Goal: Task Accomplishment & Management: Use online tool/utility

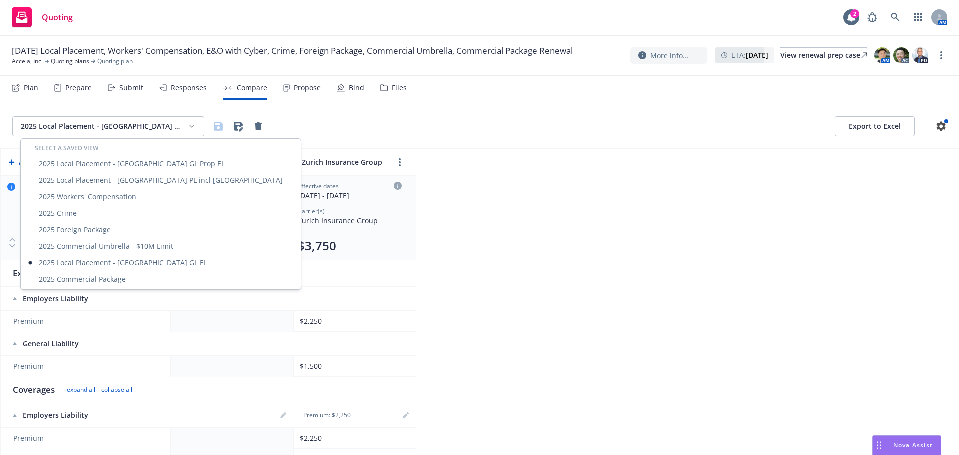
click at [185, 125] on html "Quoting 2 AM [DATE] Local Placement, Workers' Compensation, E&O with Cyber, Cri…" at bounding box center [479, 227] width 959 height 455
click at [100, 279] on div "2025 Commercial Package" at bounding box center [161, 279] width 276 height 16
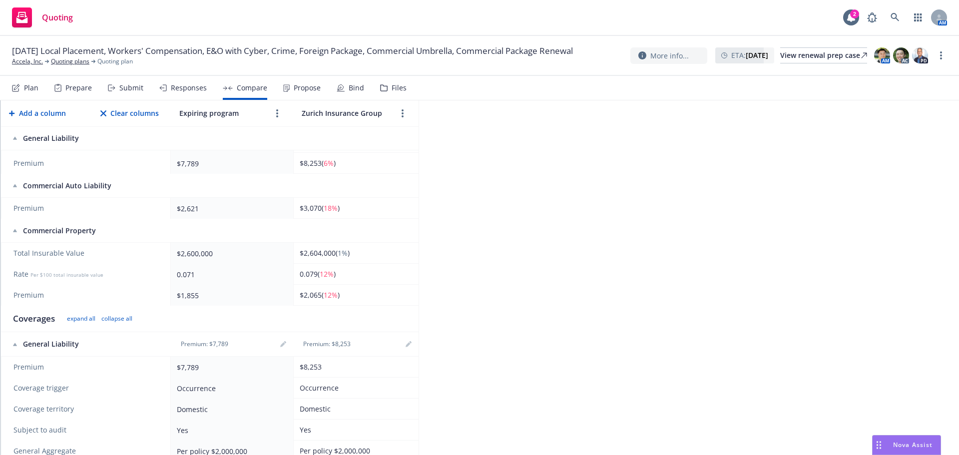
scroll to position [250, 0]
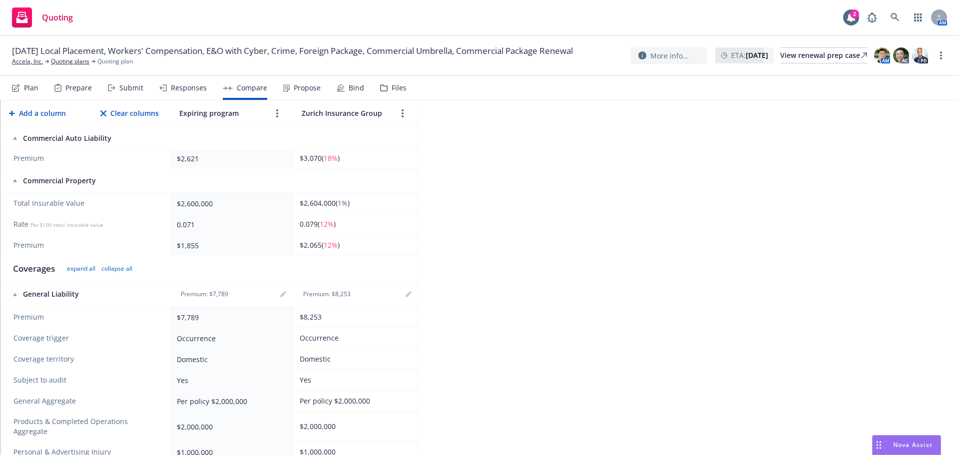
click at [181, 91] on div "Responses" at bounding box center [189, 88] width 36 height 8
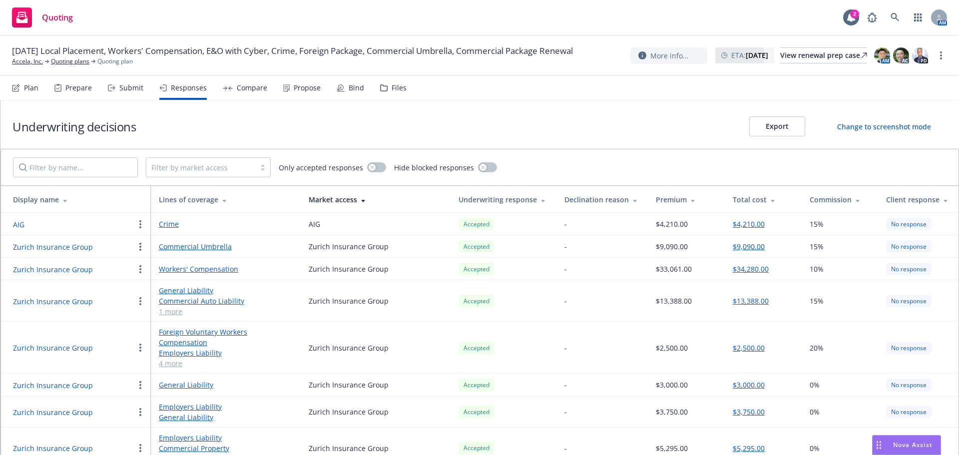
click at [248, 91] on div "Compare" at bounding box center [252, 88] width 30 height 8
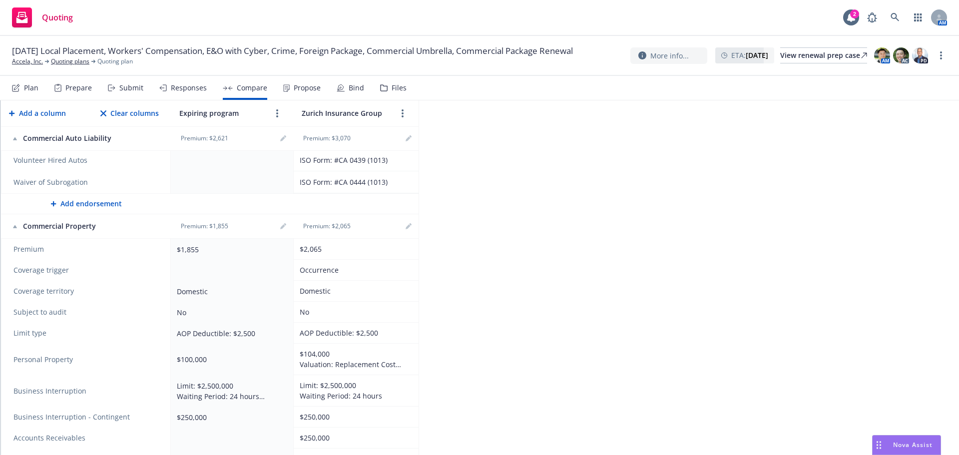
scroll to position [1449, 0]
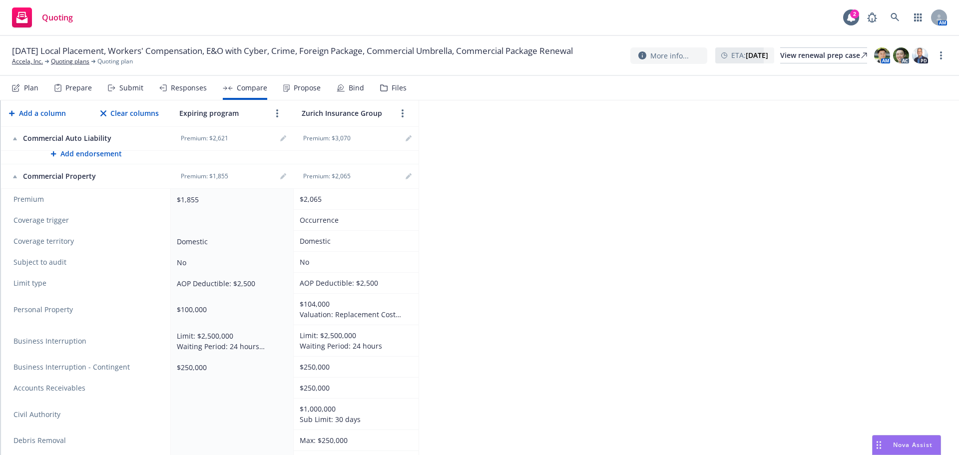
drag, startPoint x: 541, startPoint y: 232, endPoint x: 518, endPoint y: 248, distance: 28.0
click at [541, 233] on div "2025 Commercial Package Export to Excel Add a column Clear columns Expiring pro…" at bounding box center [479, 277] width 959 height 355
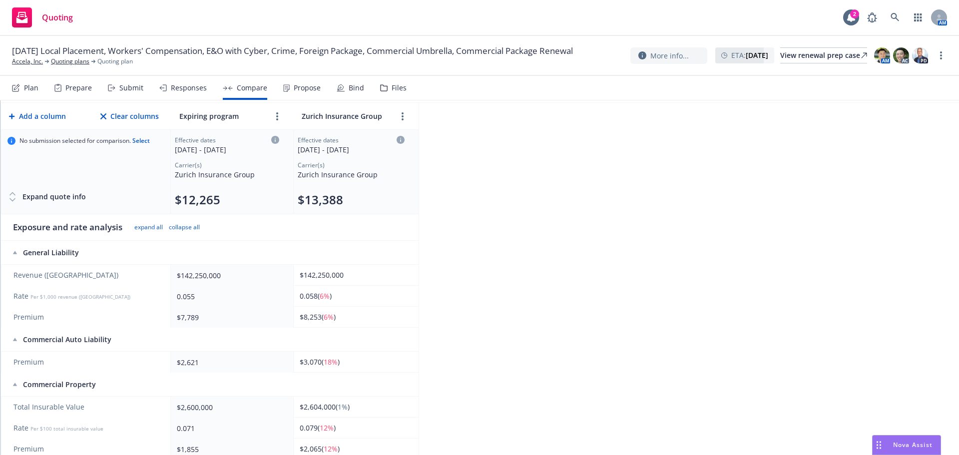
scroll to position [0, 0]
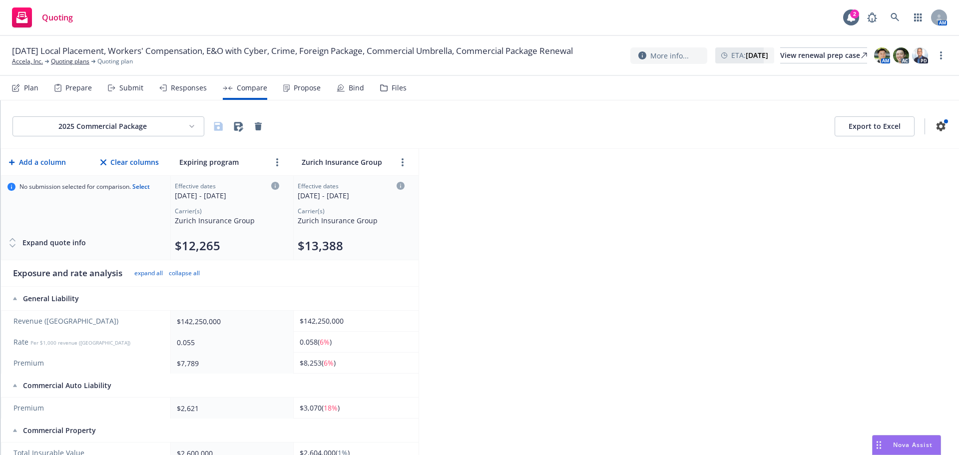
click at [150, 118] on html "Quoting 2 AM 09/01/25 Local Placement, Workers' Compensation, E&O with Cyber, C…" at bounding box center [479, 227] width 959 height 455
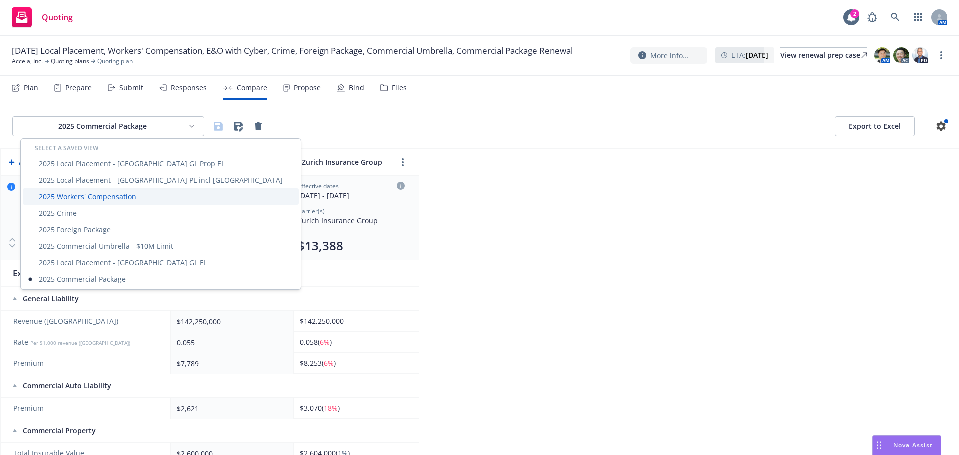
click at [108, 198] on div "2025 Workers' Compensation" at bounding box center [161, 196] width 276 height 16
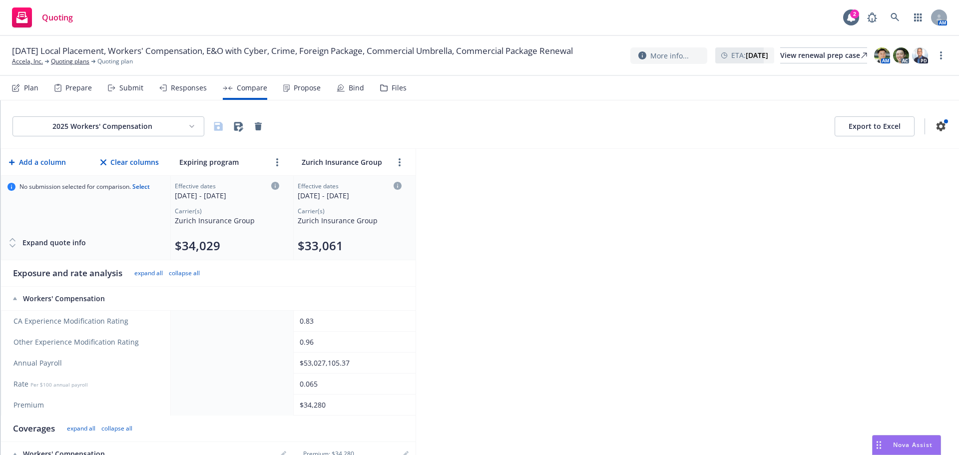
click at [220, 319] on td at bounding box center [232, 321] width 122 height 21
click at [219, 320] on td at bounding box center [232, 321] width 122 height 21
click at [221, 320] on td at bounding box center [232, 321] width 122 height 21
click at [275, 185] on icon at bounding box center [275, 186] width 8 height 8
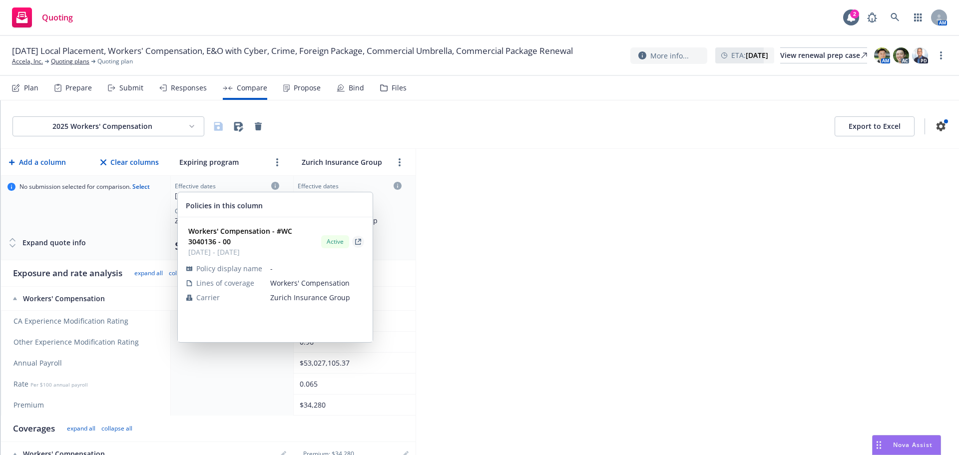
click at [356, 243] on icon "View Policy" at bounding box center [358, 242] width 6 height 6
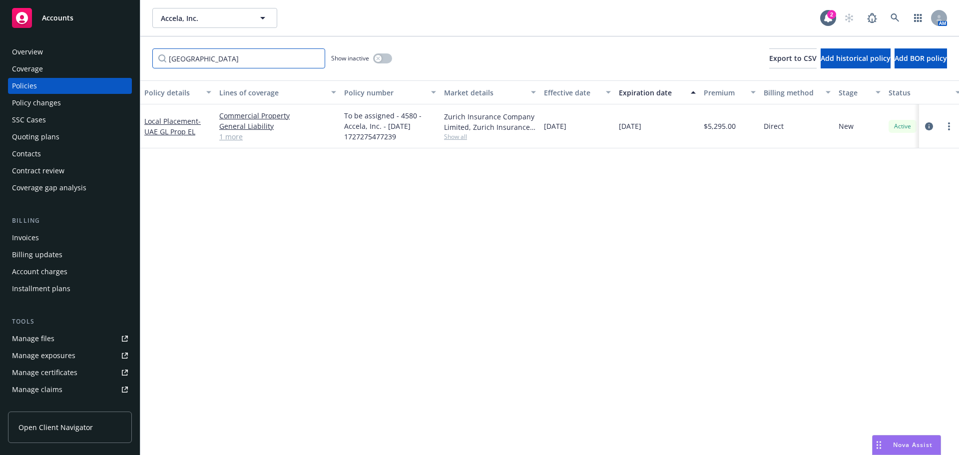
drag, startPoint x: 222, startPoint y: 62, endPoint x: 132, endPoint y: 61, distance: 89.9
click at [133, 61] on div "Accounts Overview Coverage Policies Policy changes SSC Cases Quoting plans Cont…" at bounding box center [479, 227] width 959 height 455
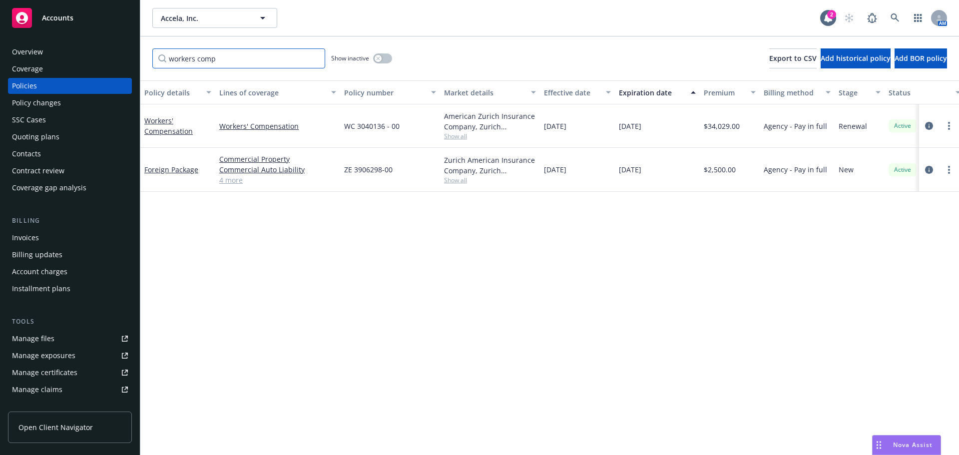
type input "workers comp"
click at [173, 134] on link "Workers' Compensation" at bounding box center [168, 126] width 48 height 20
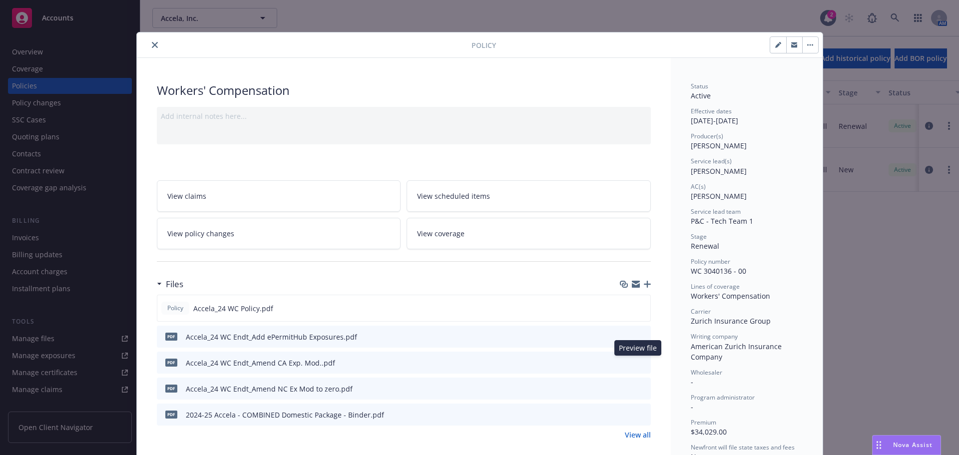
click at [637, 364] on icon "preview file" at bounding box center [641, 362] width 9 height 7
click at [636, 308] on icon "preview file" at bounding box center [640, 307] width 9 height 7
click at [149, 46] on button "close" at bounding box center [155, 45] width 12 height 12
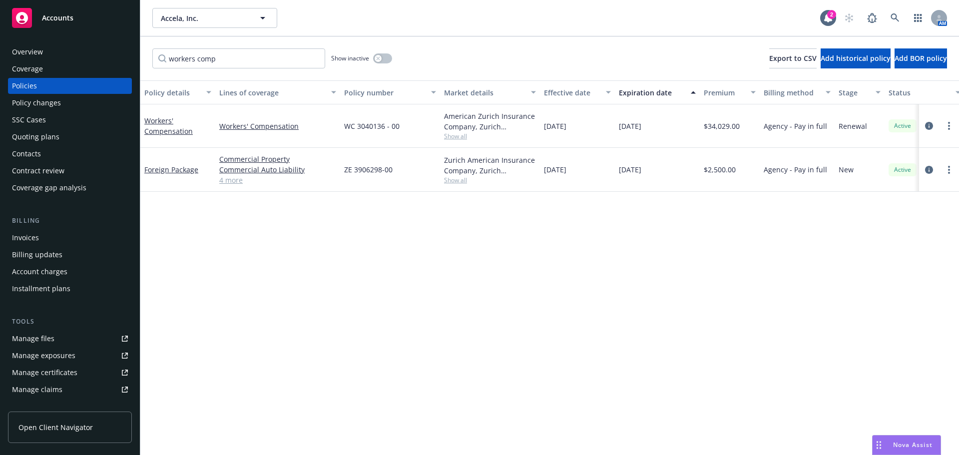
click at [57, 336] on link "Manage files" at bounding box center [70, 339] width 124 height 16
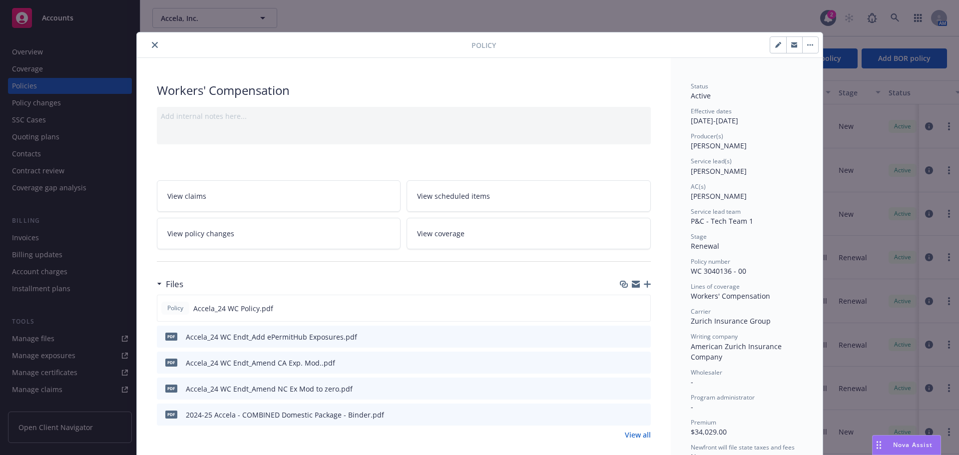
click at [628, 233] on link "View coverage" at bounding box center [529, 233] width 244 height 31
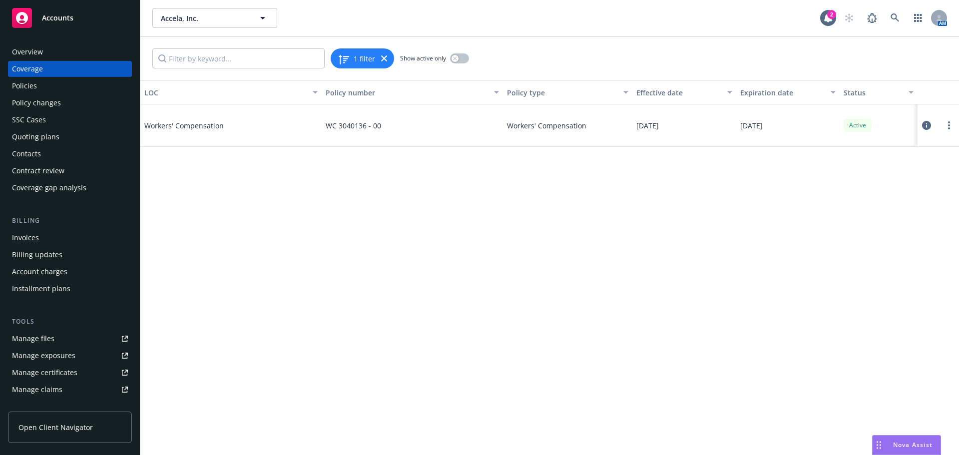
click at [927, 125] on icon at bounding box center [926, 125] width 9 height 9
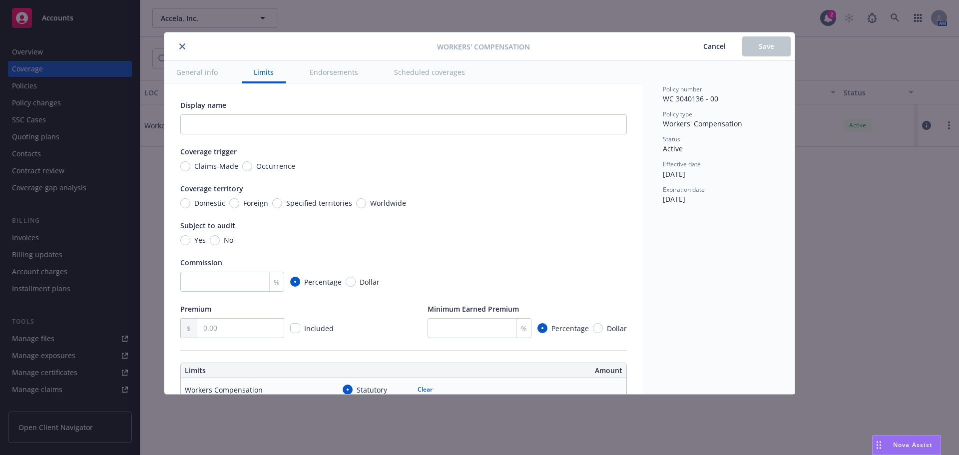
scroll to position [50, 0]
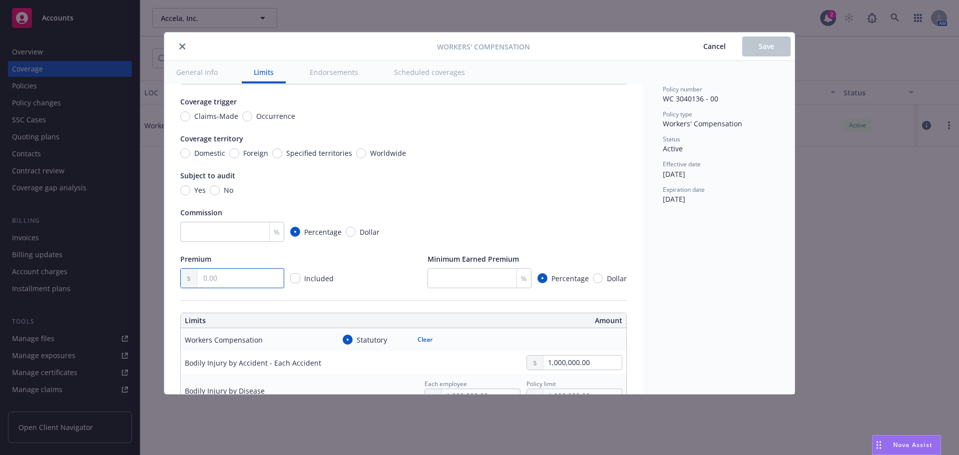
drag, startPoint x: 218, startPoint y: 283, endPoint x: 167, endPoint y: 284, distance: 51.0
click at [187, 284] on div at bounding box center [232, 278] width 104 height 20
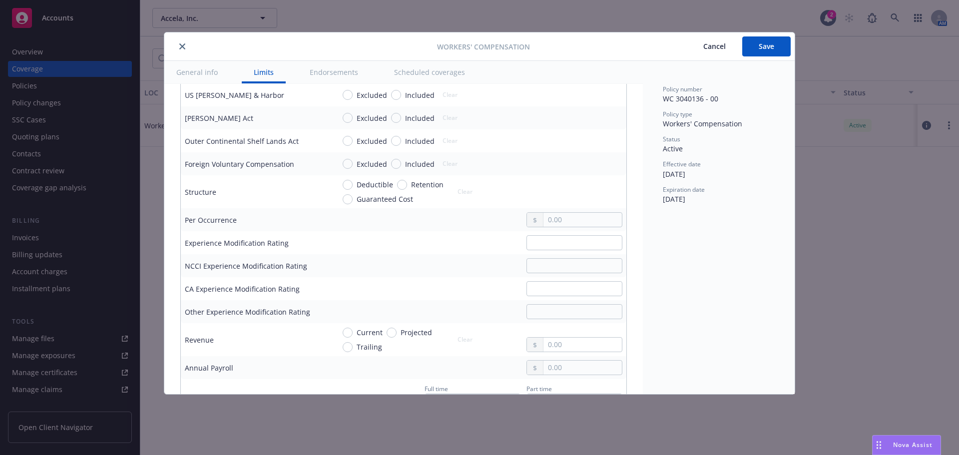
scroll to position [550, 0]
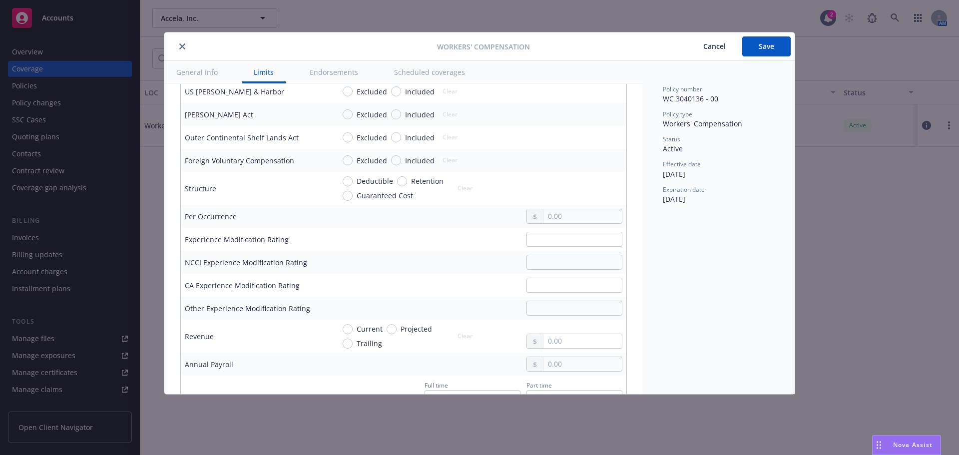
type input "34,029.00"
click at [543, 287] on input "text" at bounding box center [575, 285] width 96 height 15
type input "0.91"
click at [533, 251] on td at bounding box center [479, 262] width 296 height 23
click at [526, 271] on td at bounding box center [479, 262] width 296 height 23
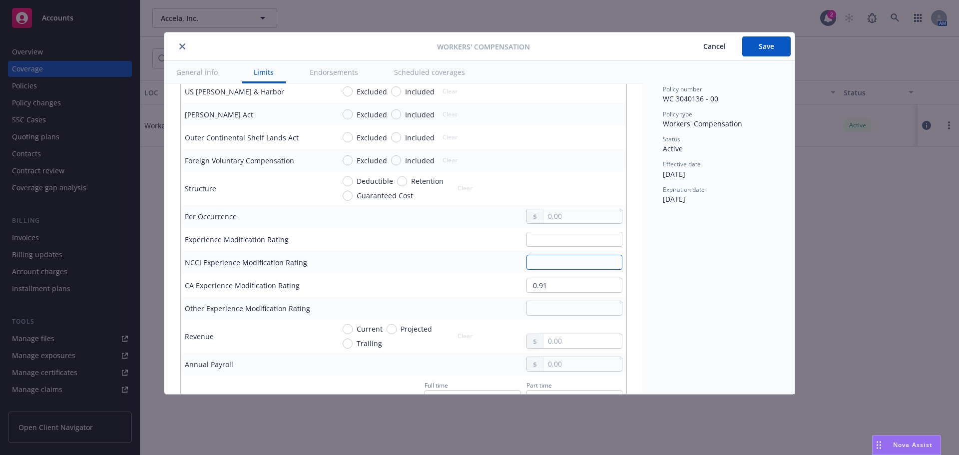
click at [527, 267] on input "text" at bounding box center [575, 262] width 96 height 15
click at [548, 239] on input "text" at bounding box center [575, 239] width 96 height 15
click at [540, 315] on input "text" at bounding box center [575, 308] width 96 height 15
type input "0.96"
click at [541, 260] on input "text" at bounding box center [575, 262] width 96 height 15
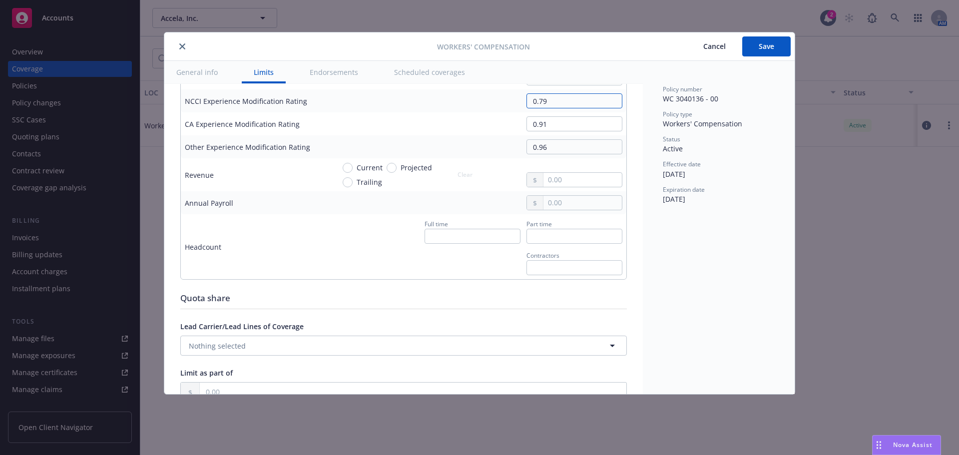
scroll to position [699, 0]
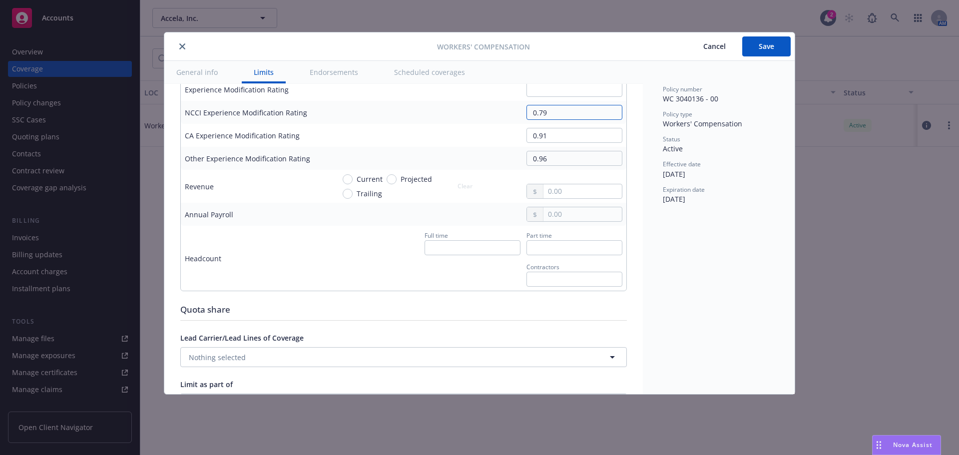
type input "0.79"
click at [557, 212] on input "text" at bounding box center [583, 214] width 78 height 14
click at [556, 217] on input "text" at bounding box center [583, 214] width 78 height 14
type input "53,027,105.00"
click at [700, 230] on div "Policy number WC 3040136 - 00 Policy type Workers' Compensation Status Active E…" at bounding box center [719, 227] width 152 height 333
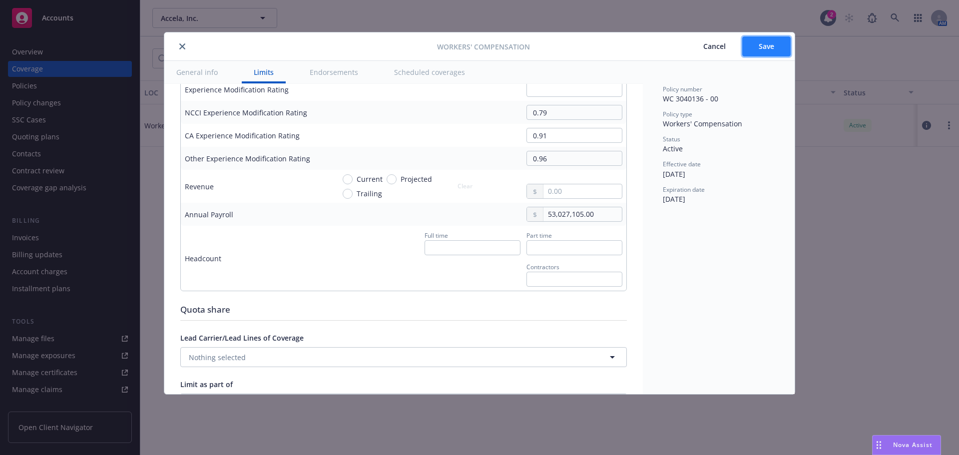
click at [759, 47] on span "Save" at bounding box center [766, 45] width 15 height 9
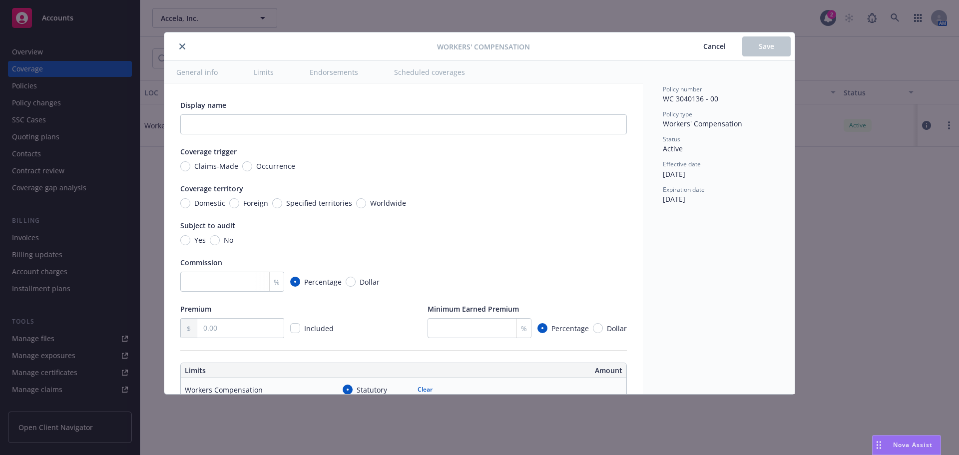
type input "34,029.00"
type input "0.79"
type input "0.91"
type input "0.96"
type input "53,027,105.00"
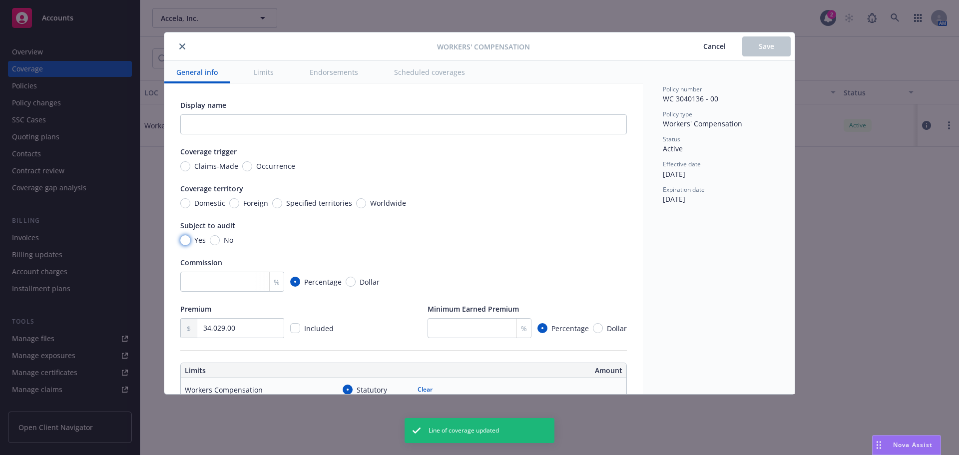
click at [187, 240] on input "Yes" at bounding box center [185, 240] width 10 height 10
radio input "true"
click at [772, 47] on span "Save" at bounding box center [766, 45] width 15 height 9
radio input "true"
click at [181, 45] on icon "close" at bounding box center [182, 46] width 6 height 6
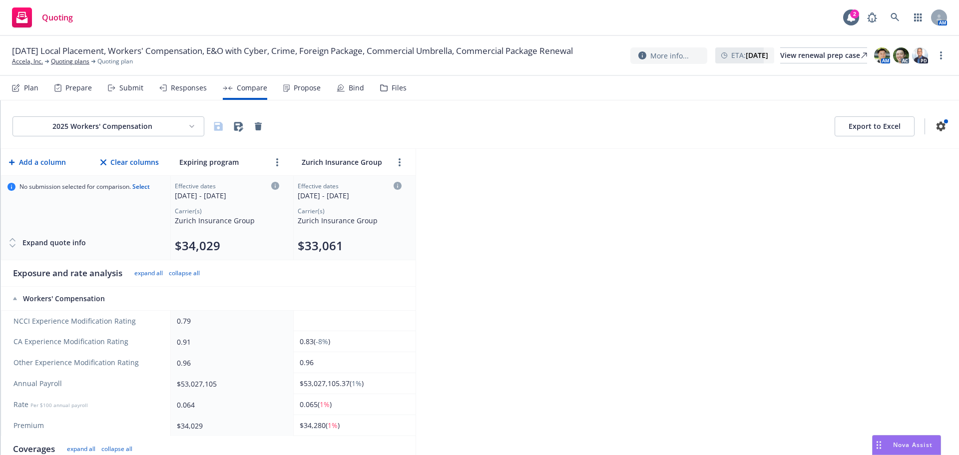
click at [139, 128] on html "Quoting 2 AM [DATE] Local Placement, Workers' Compensation, E&O with Cyber, Cri…" at bounding box center [479, 227] width 959 height 455
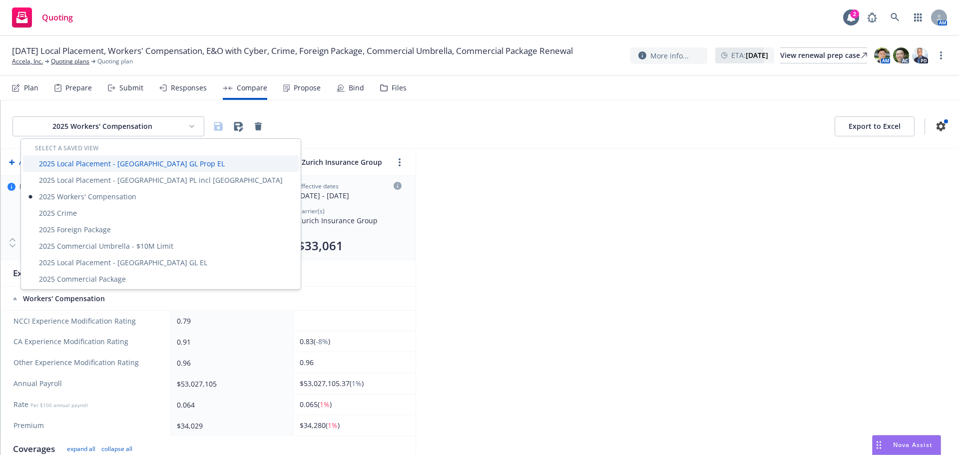
click at [136, 166] on div "2025 Local Placement - [GEOGRAPHIC_DATA] GL Prop EL" at bounding box center [161, 163] width 276 height 16
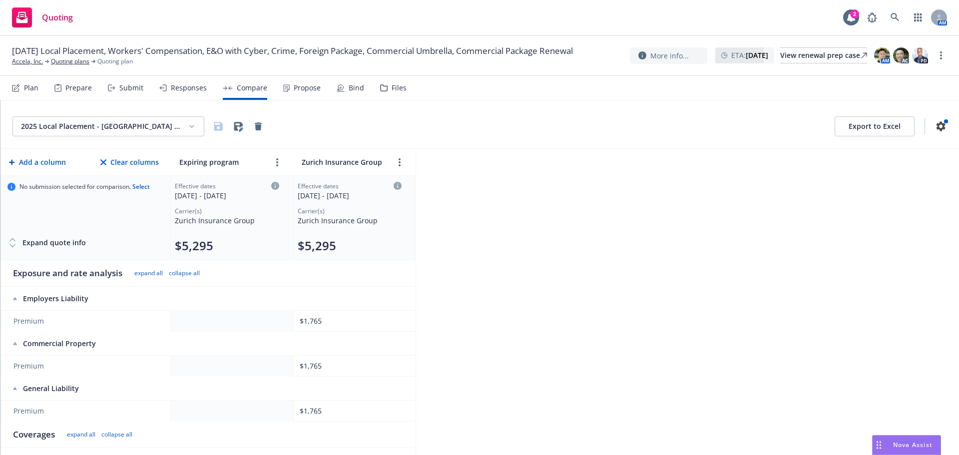
click at [166, 129] on html "Quoting 2 AM [DATE] Local Placement, Workers' Compensation, E&O with Cyber, Cri…" at bounding box center [479, 227] width 959 height 455
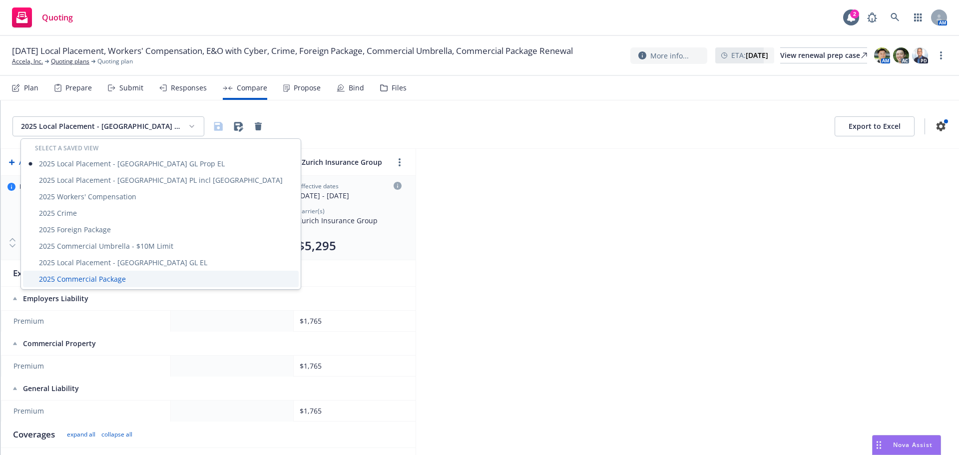
click at [91, 277] on div "2025 Commercial Package" at bounding box center [161, 279] width 276 height 16
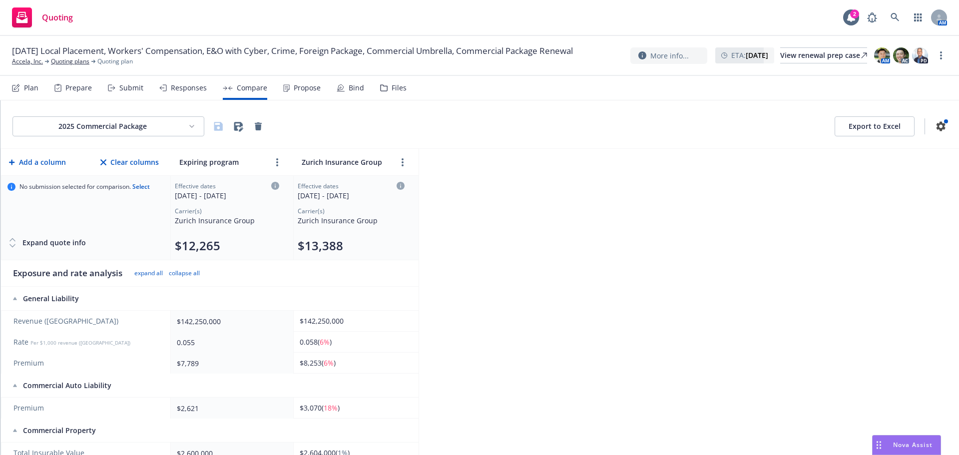
click at [172, 127] on html "Quoting 2 AM 09/01/25 Local Placement, Workers' Compensation, E&O with Cyber, C…" at bounding box center [479, 227] width 959 height 455
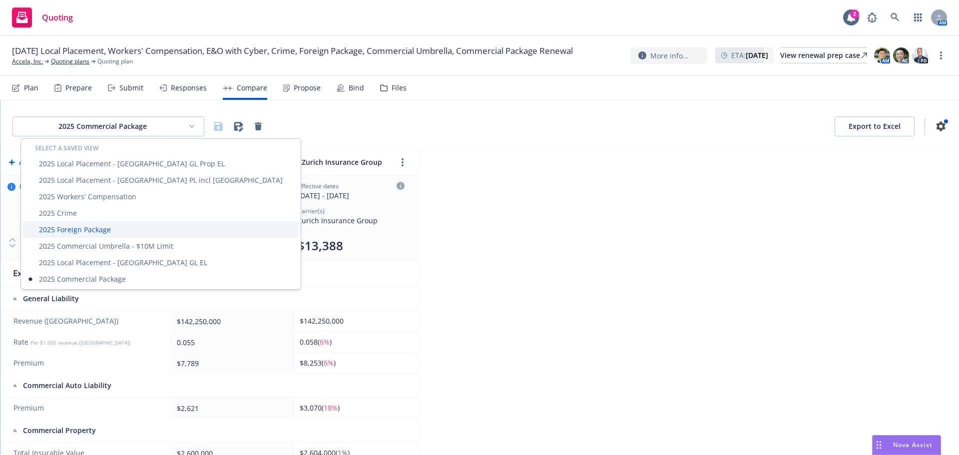
click at [107, 226] on div "2025 Foreign Package" at bounding box center [161, 229] width 276 height 16
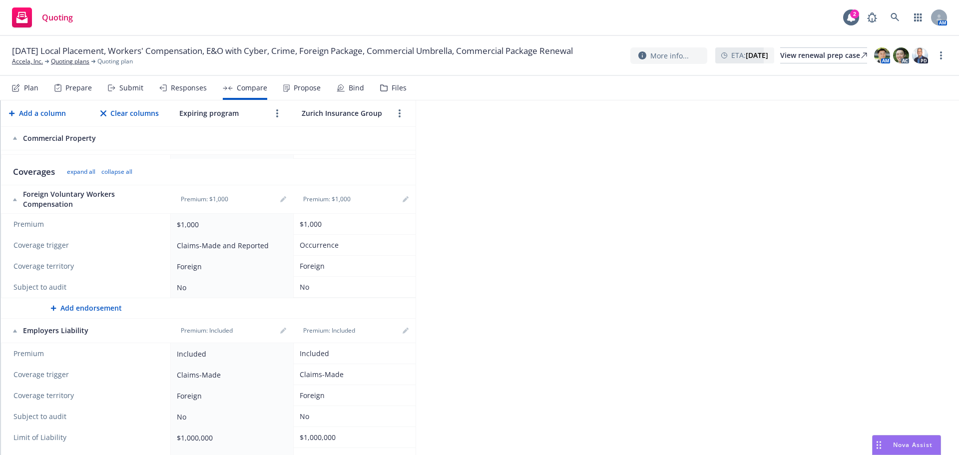
scroll to position [400, 0]
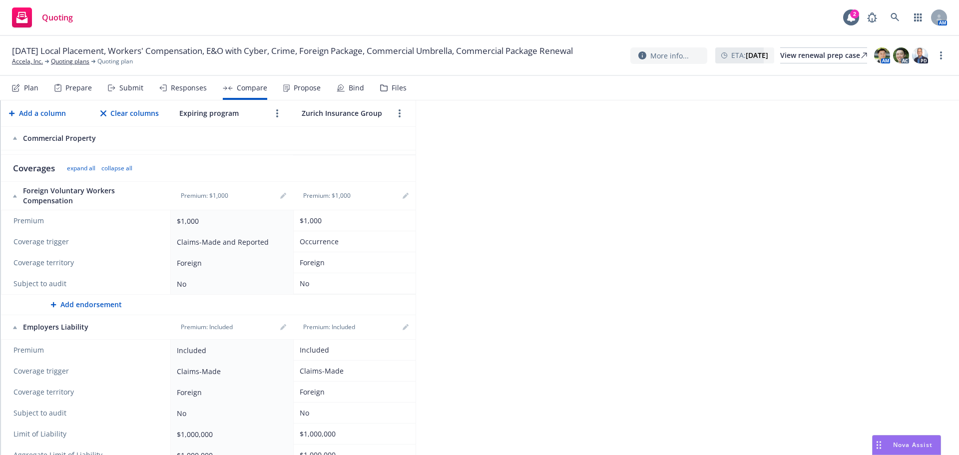
click at [248, 244] on div "Claims-Made and Reported" at bounding box center [230, 242] width 106 height 10
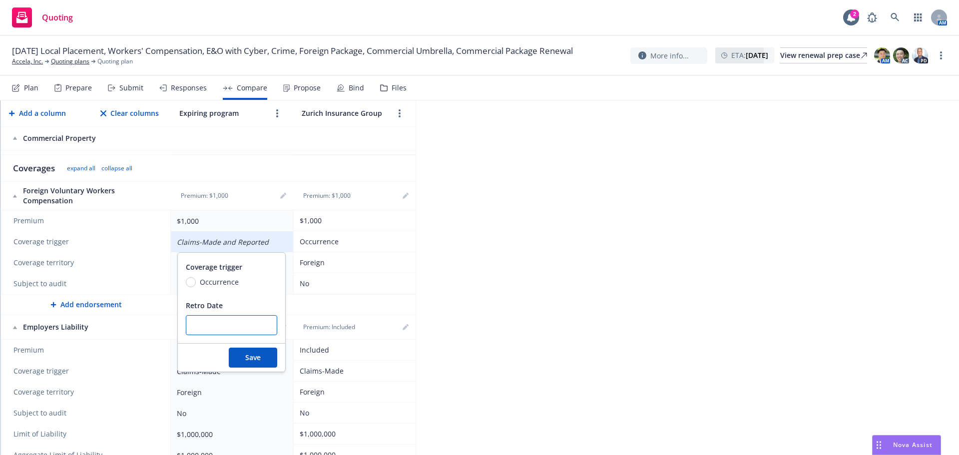
click at [236, 321] on input "Retro Date" at bounding box center [231, 325] width 91 height 20
click at [339, 241] on div "Occurrence" at bounding box center [353, 241] width 106 height 10
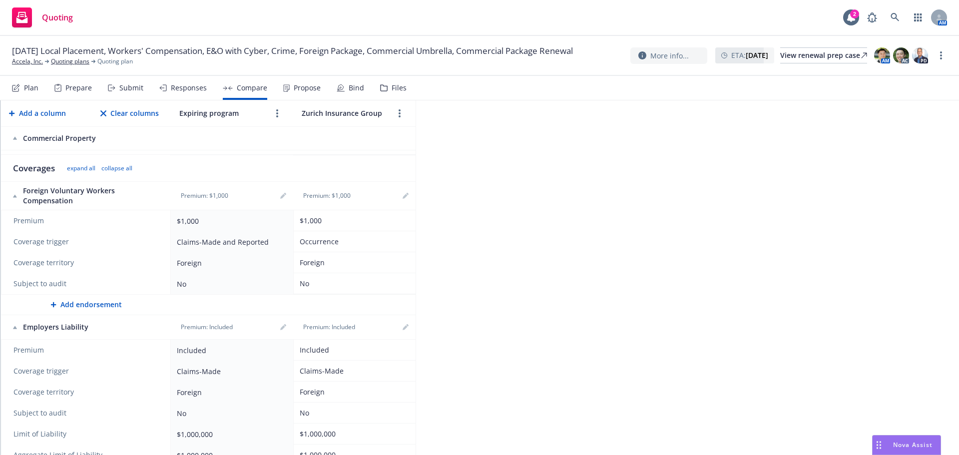
click at [339, 241] on div "Occurrence" at bounding box center [353, 241] width 106 height 10
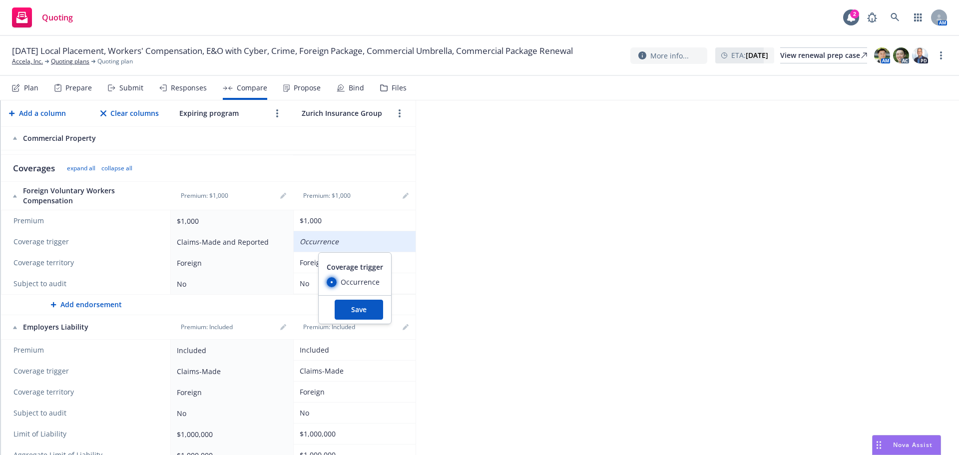
click at [330, 286] on input "Occurrence" at bounding box center [332, 282] width 10 height 10
click at [337, 282] on span "Occurrence" at bounding box center [358, 282] width 43 height 10
click at [337, 282] on input "Occurrence" at bounding box center [332, 282] width 10 height 10
click at [250, 244] on div "Claims-Made and Reported" at bounding box center [230, 242] width 106 height 10
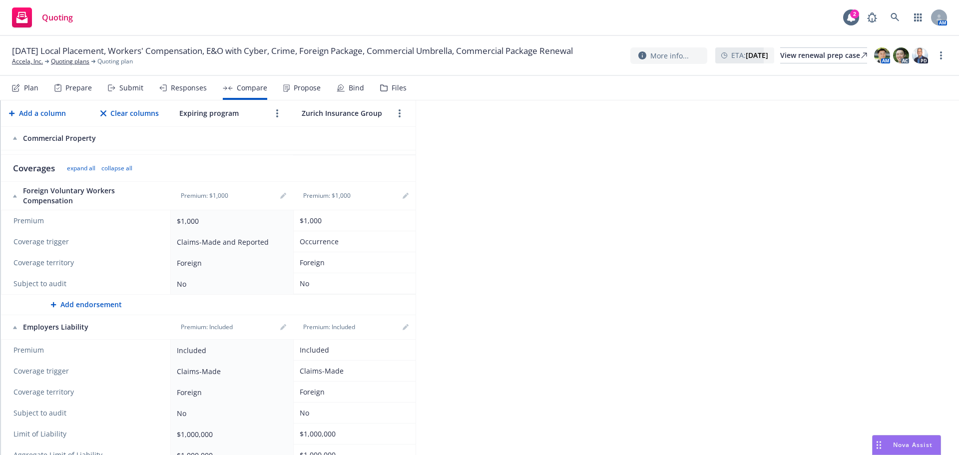
click at [250, 244] on div "Claims-Made and Reported" at bounding box center [230, 242] width 106 height 10
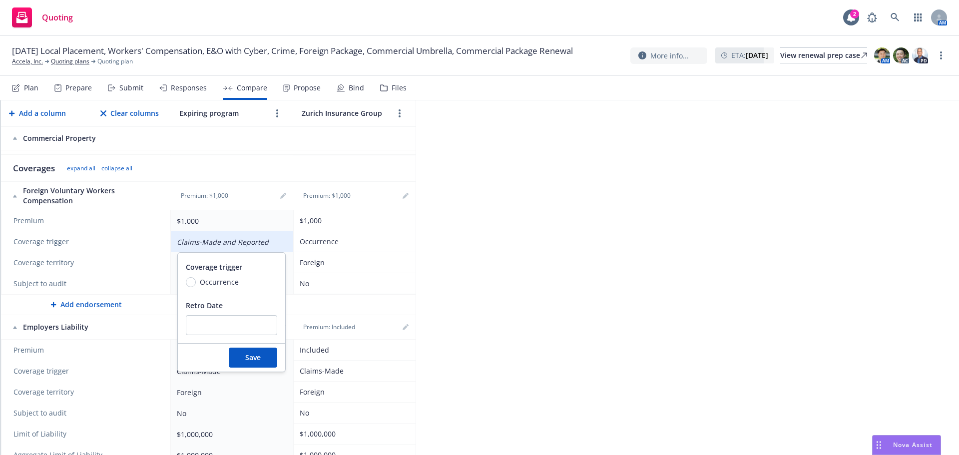
click at [229, 277] on span "Occurrence" at bounding box center [219, 282] width 39 height 10
click at [196, 277] on input "Occurrence" at bounding box center [191, 282] width 10 height 10
radio input "true"
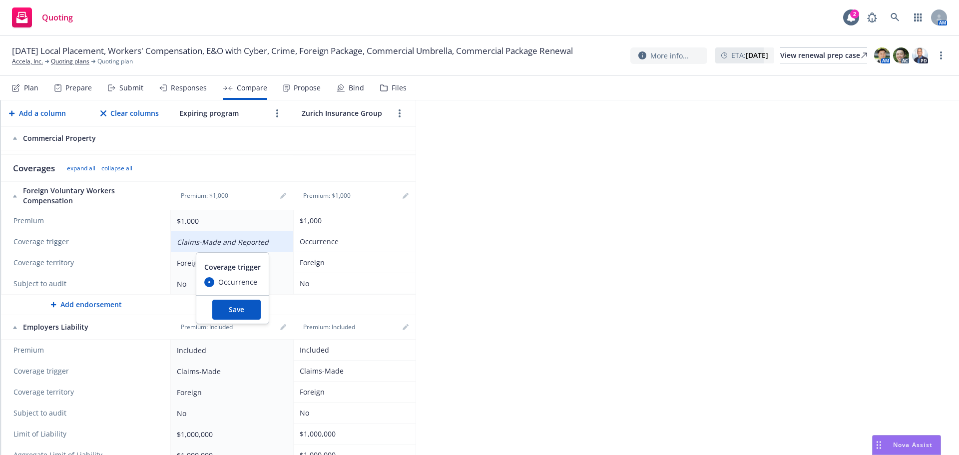
click at [237, 306] on button "Save" at bounding box center [236, 310] width 48 height 20
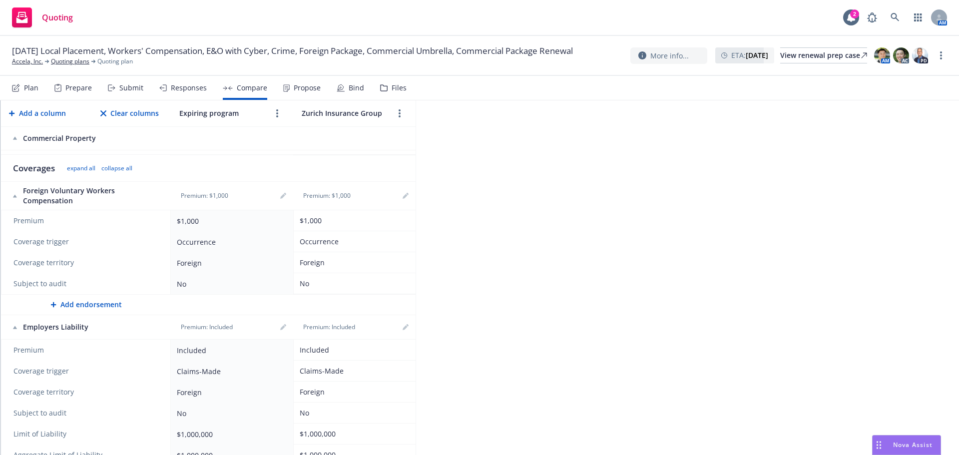
drag, startPoint x: 252, startPoint y: 246, endPoint x: 228, endPoint y: 243, distance: 24.2
click at [228, 243] on div "Occurrence" at bounding box center [230, 242] width 106 height 10
click at [229, 242] on div "Occurrence" at bounding box center [230, 242] width 106 height 10
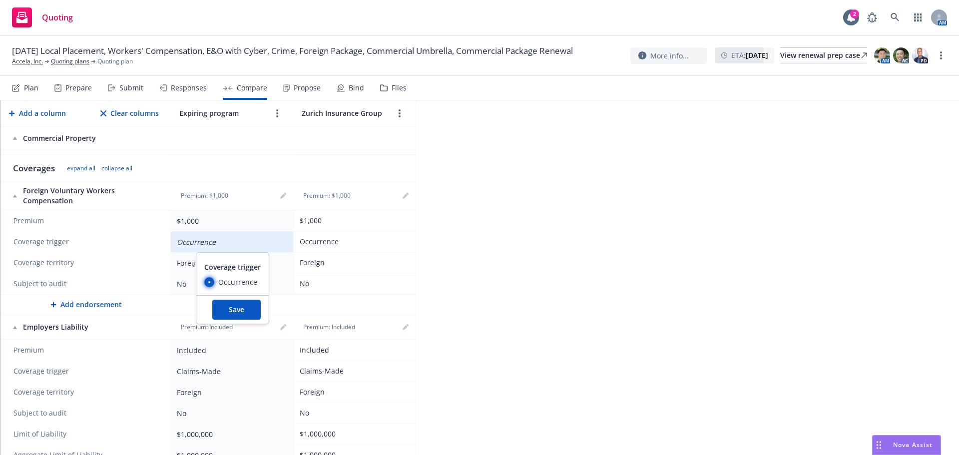
click at [208, 283] on input "Occurrence" at bounding box center [209, 282] width 10 height 10
click at [211, 283] on input "Occurrence" at bounding box center [209, 282] width 10 height 10
click at [215, 284] on div "Occurrence" at bounding box center [230, 282] width 53 height 10
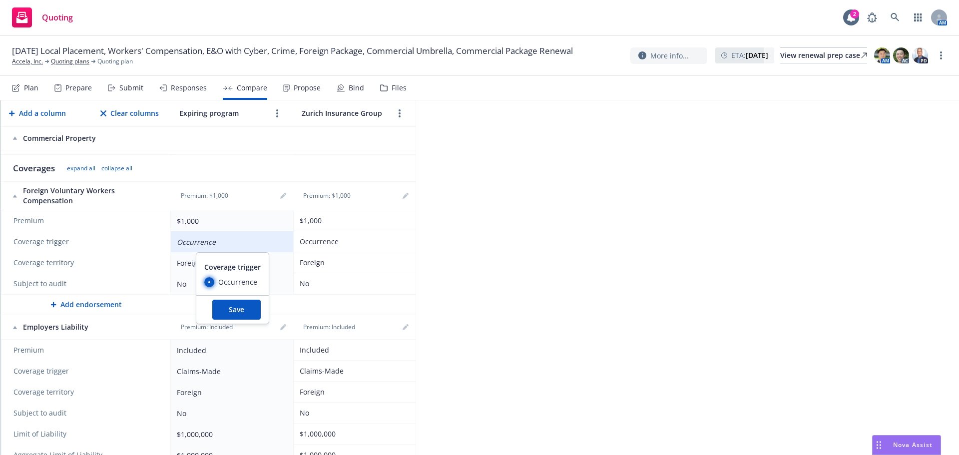
click at [214, 284] on input "Occurrence" at bounding box center [209, 282] width 10 height 10
drag, startPoint x: 244, startPoint y: 307, endPoint x: 278, endPoint y: 301, distance: 34.9
click at [245, 307] on button "Save" at bounding box center [236, 310] width 48 height 20
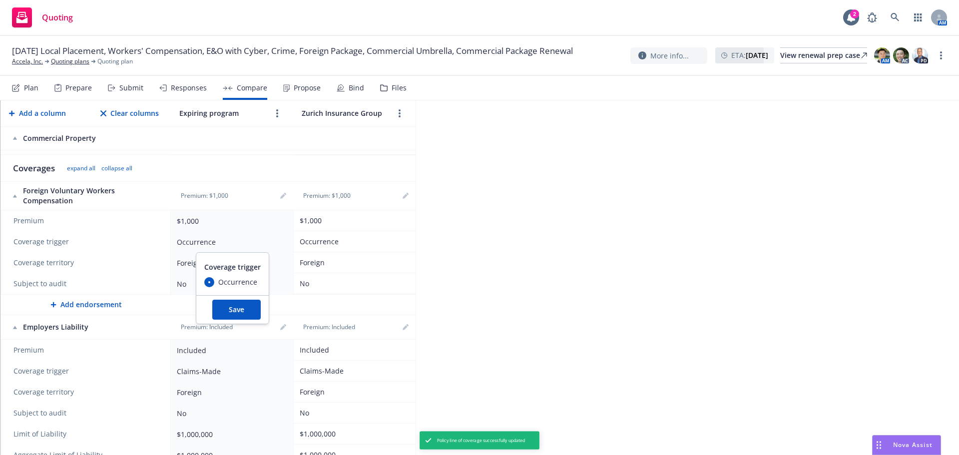
click at [564, 258] on div "2025 Foreign Package Export to Excel Add a column Clear columns Expiring progra…" at bounding box center [479, 277] width 959 height 355
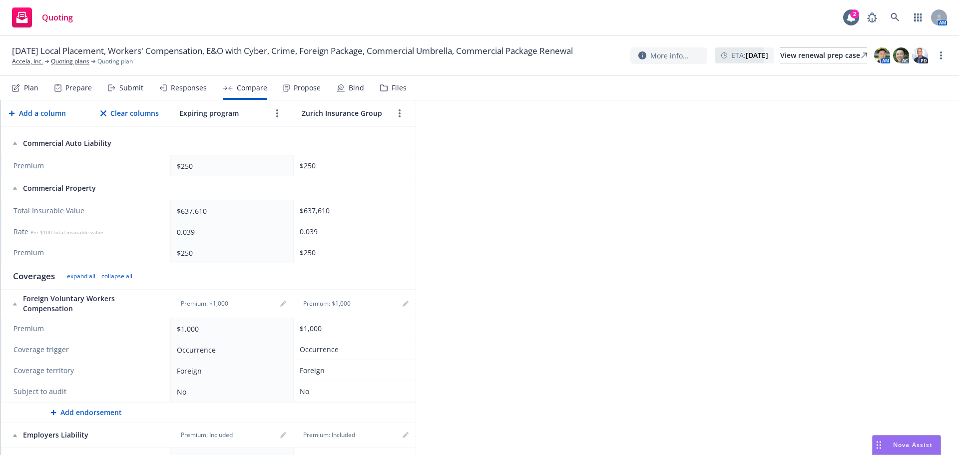
scroll to position [0, 0]
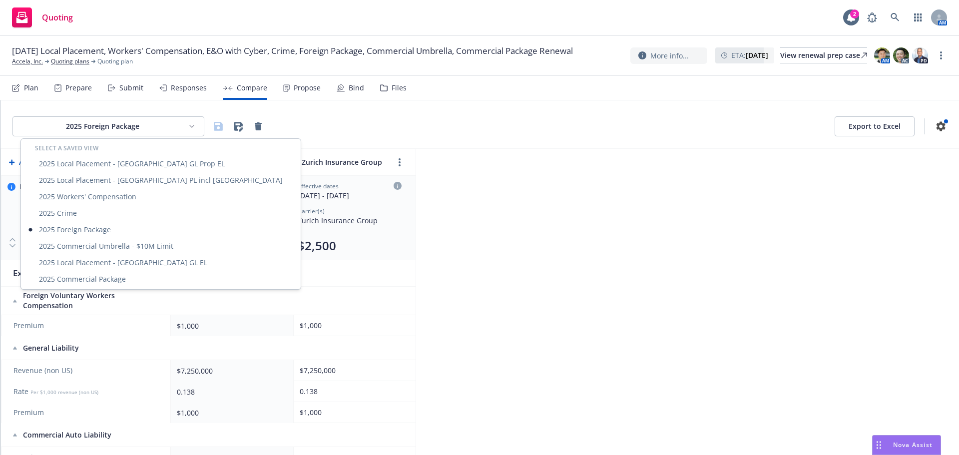
click at [171, 131] on html "Quoting 2 AM 09/01/25 Local Placement, Workers' Compensation, E&O with Cyber, C…" at bounding box center [479, 227] width 959 height 455
click at [148, 166] on div "2025 Local Placement - UAE GL Prop EL" at bounding box center [161, 163] width 276 height 16
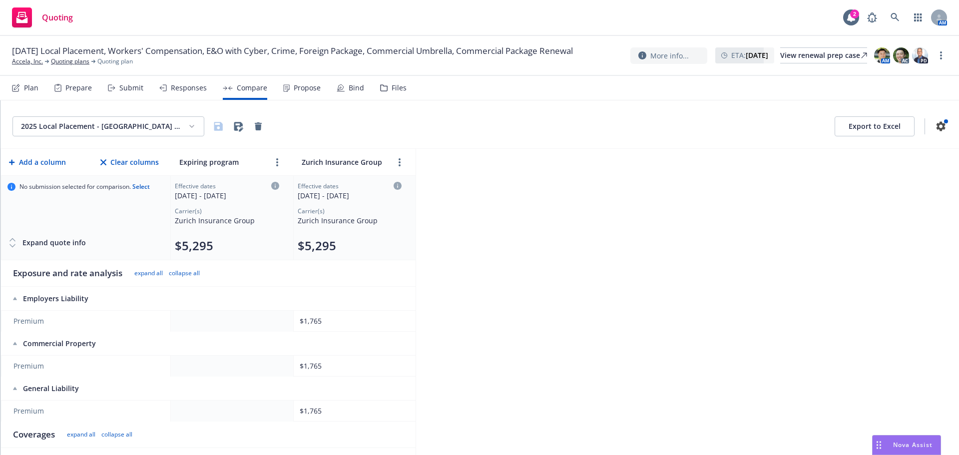
click at [155, 128] on html "Quoting 2 AM 09/01/25 Local Placement, Workers' Compensation, E&O with Cyber, C…" at bounding box center [479, 227] width 959 height 455
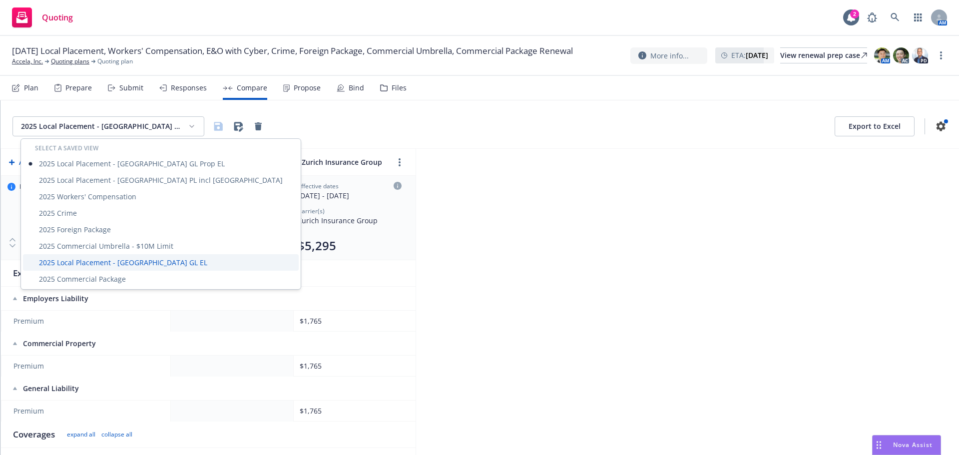
drag, startPoint x: 122, startPoint y: 257, endPoint x: 24, endPoint y: 287, distance: 101.9
click at [122, 258] on div "2025 Local Placement - Ireland GL EL" at bounding box center [161, 262] width 276 height 16
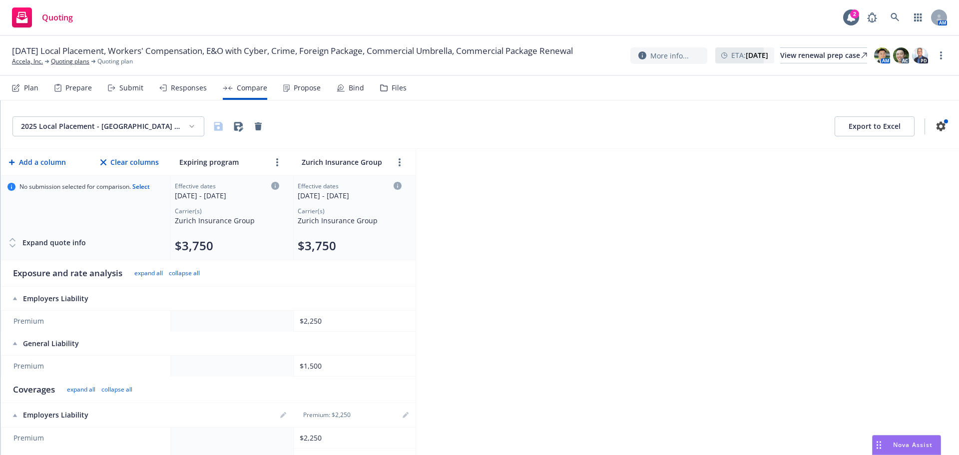
click at [135, 90] on div "Submit" at bounding box center [131, 88] width 24 height 8
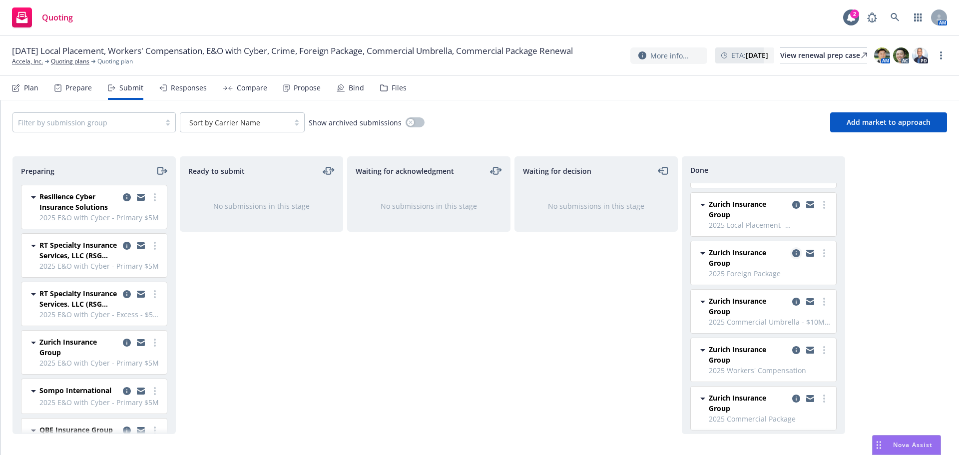
scroll to position [82, 0]
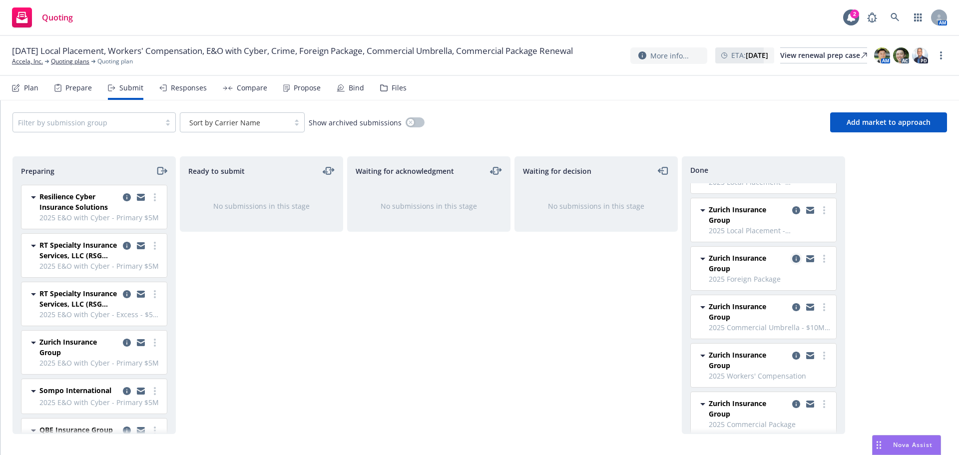
click at [792, 258] on icon "copy logging email" at bounding box center [796, 259] width 8 height 8
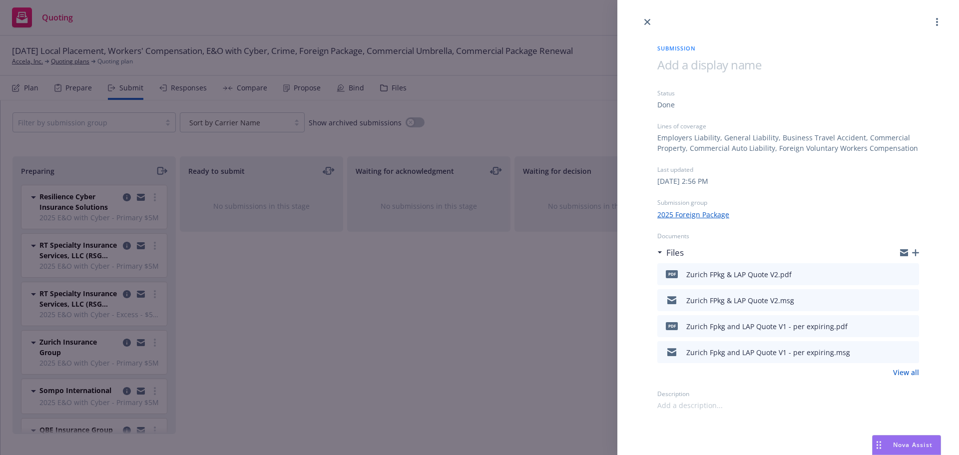
click at [915, 250] on icon "button" at bounding box center [915, 252] width 7 height 7
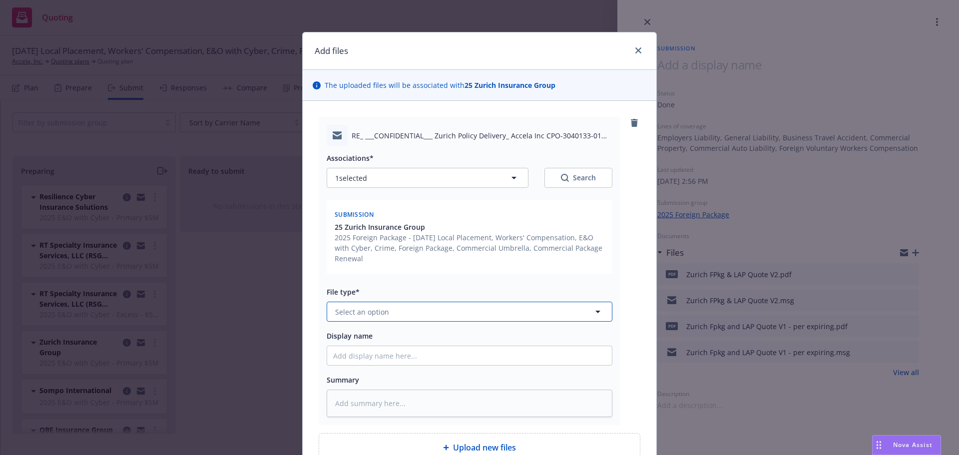
click at [388, 310] on button "Select an option" at bounding box center [470, 312] width 286 height 20
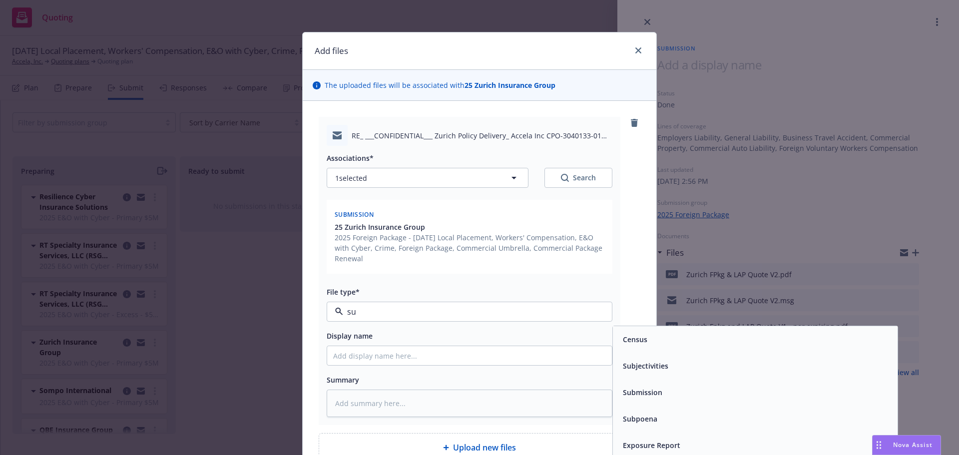
type input "sub"
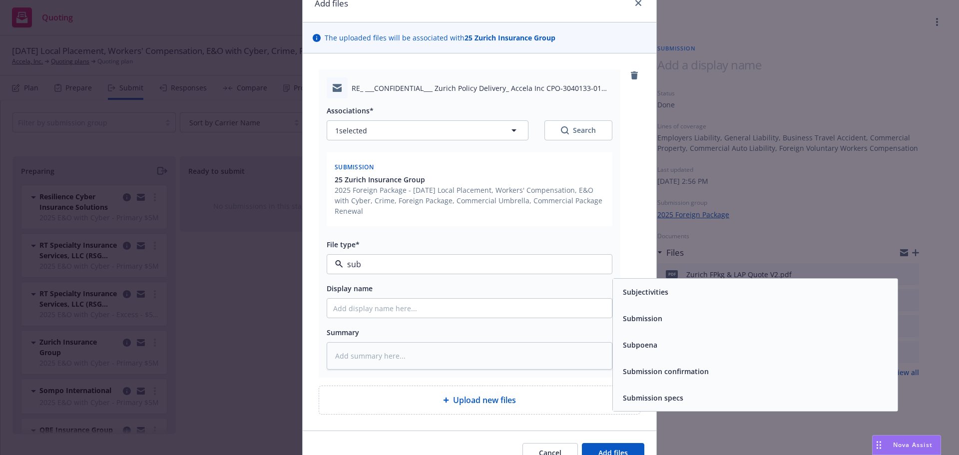
scroll to position [50, 0]
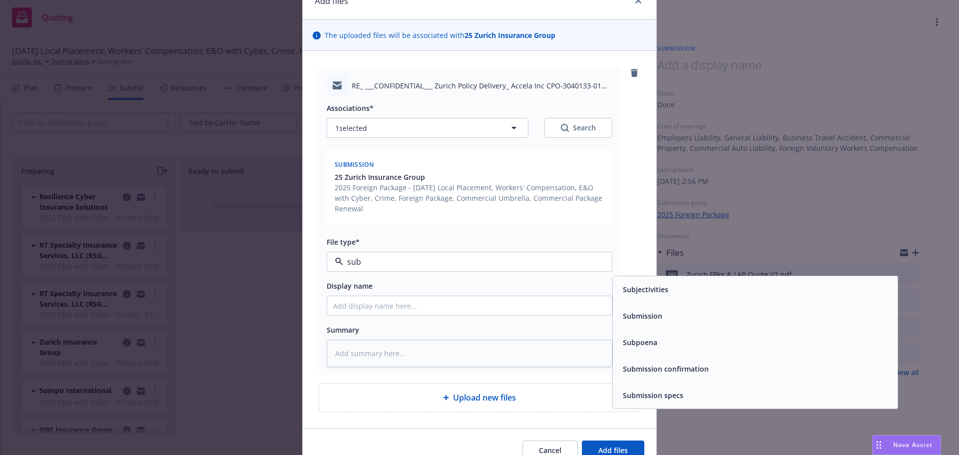
click at [649, 312] on span "Submission" at bounding box center [642, 316] width 39 height 10
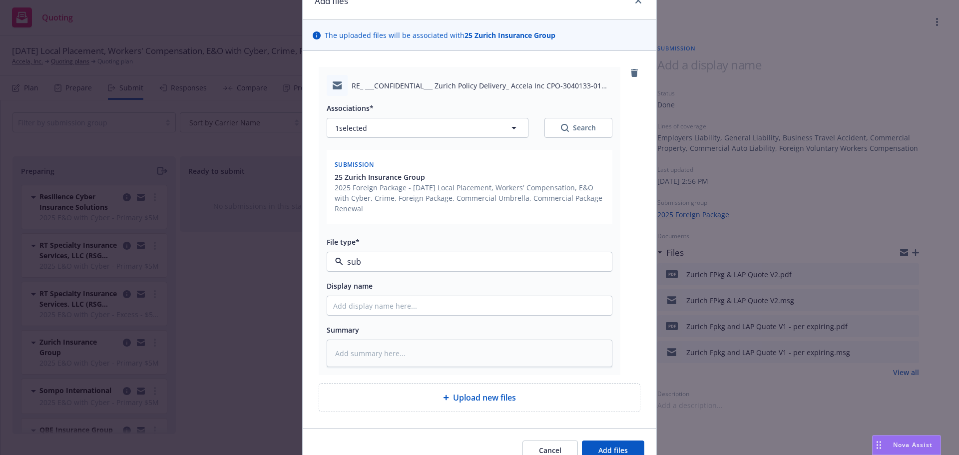
type textarea "x"
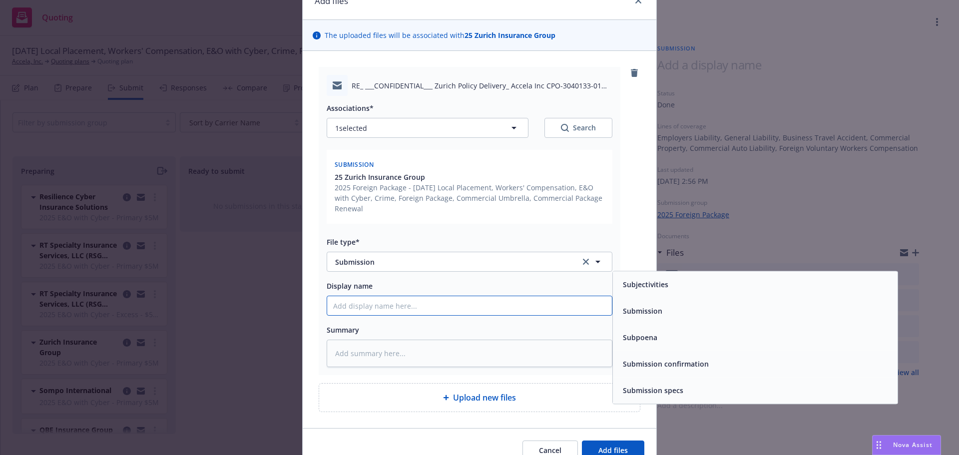
click at [443, 305] on input "Display name" at bounding box center [469, 305] width 285 height 19
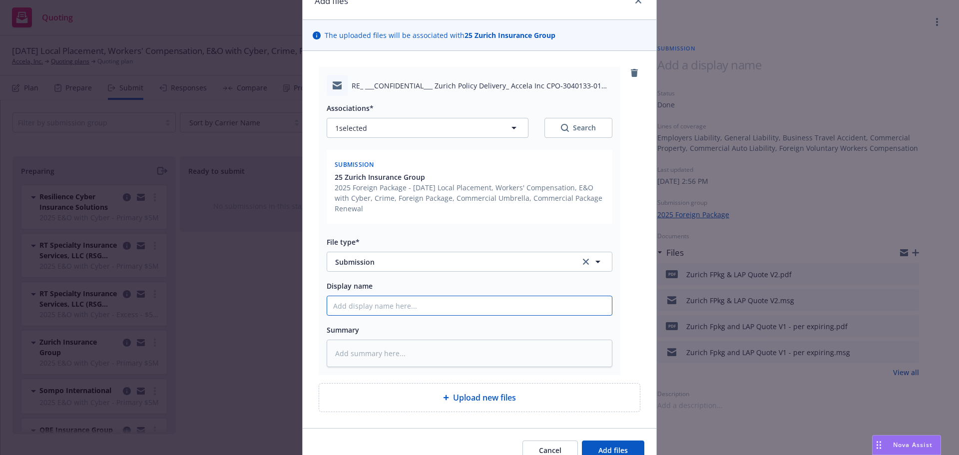
type input "U"
type textarea "x"
type input "Ud"
type textarea "x"
type input "Udpa"
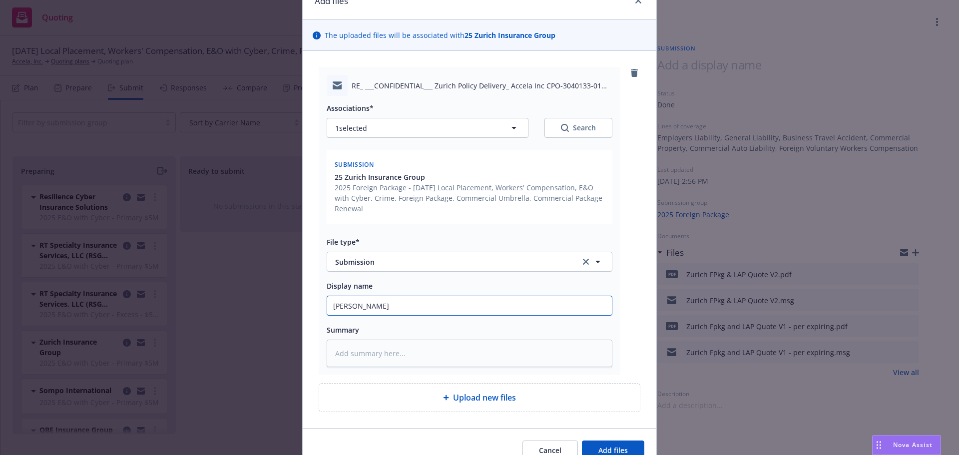
type textarea "x"
type input "Udpat"
type textarea "x"
type input "Udpate"
type textarea "x"
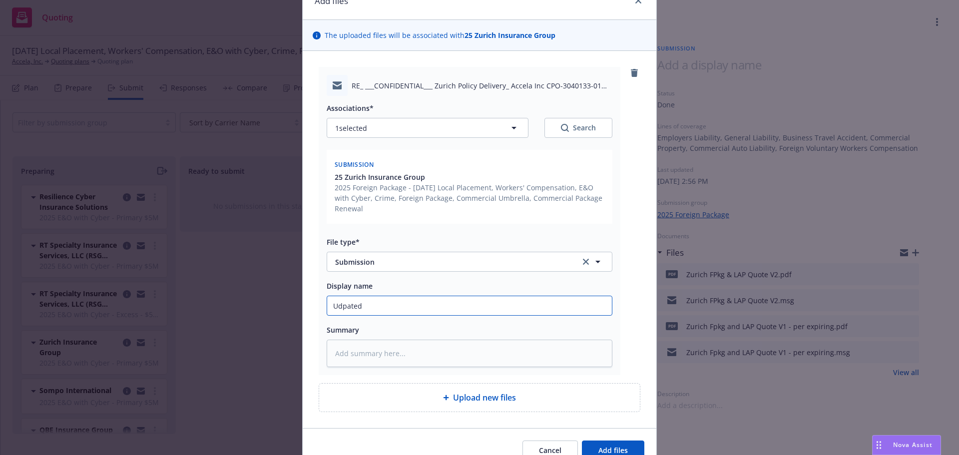
type input "Udpated"
type textarea "x"
type input "Udpated"
type textarea "x"
type input "Udpate"
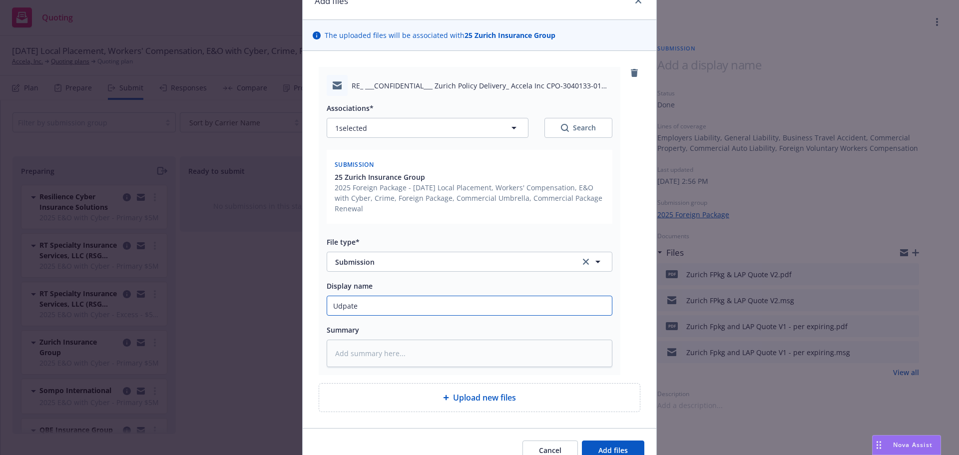
type textarea "x"
type input "Udpat"
type textarea "x"
type input "Udpa"
type textarea "x"
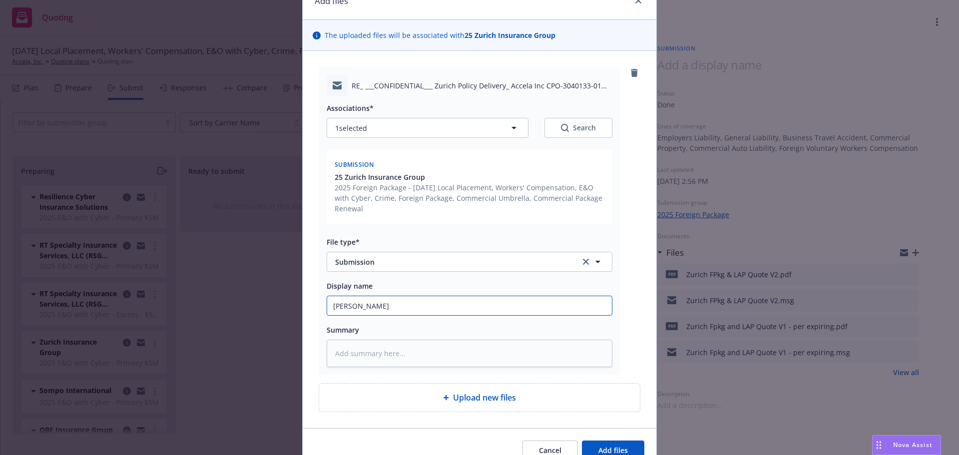
type input "Udp"
type textarea "x"
type input "Ud"
type textarea "x"
type input "U"
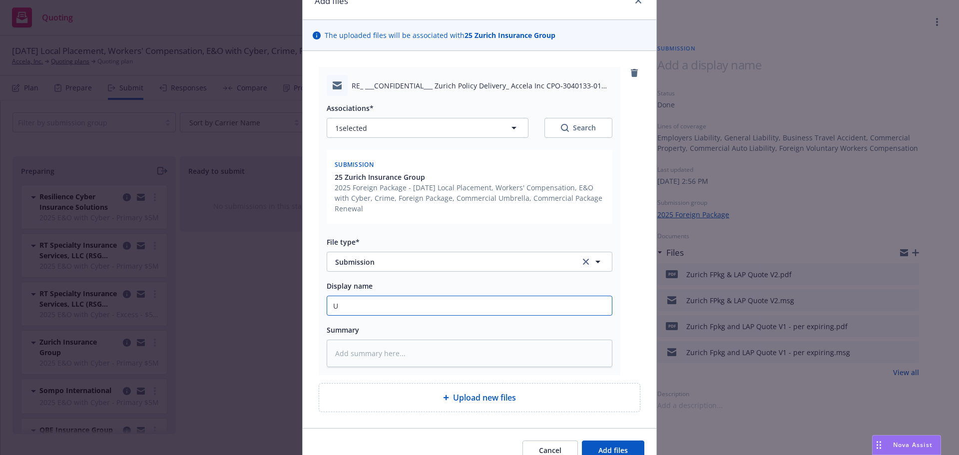
type textarea "x"
type input "Upd"
type textarea "x"
type input "Updat"
type textarea "x"
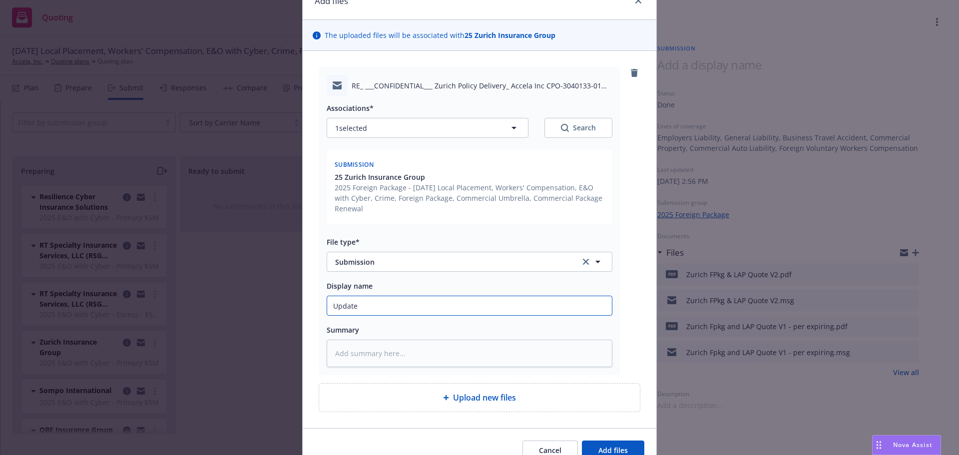
type input "Updated"
type textarea "x"
type input "Updated"
type textarea "x"
type input "Updated S"
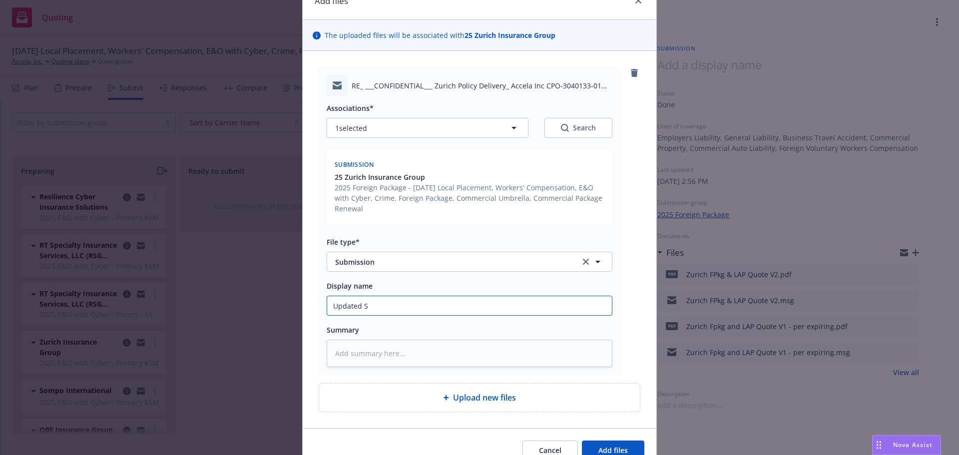
type textarea "x"
type input "Updated Se"
type textarea "x"
type input "Updated Sep"
type textarea "x"
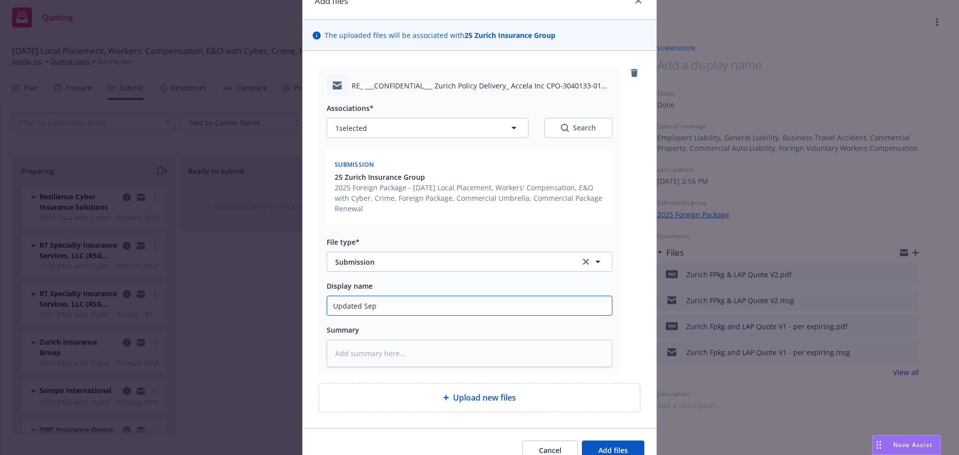
type input "Updated Se"
type textarea "x"
type input "Updated Sp"
type textarea "x"
type input "Updated Spe"
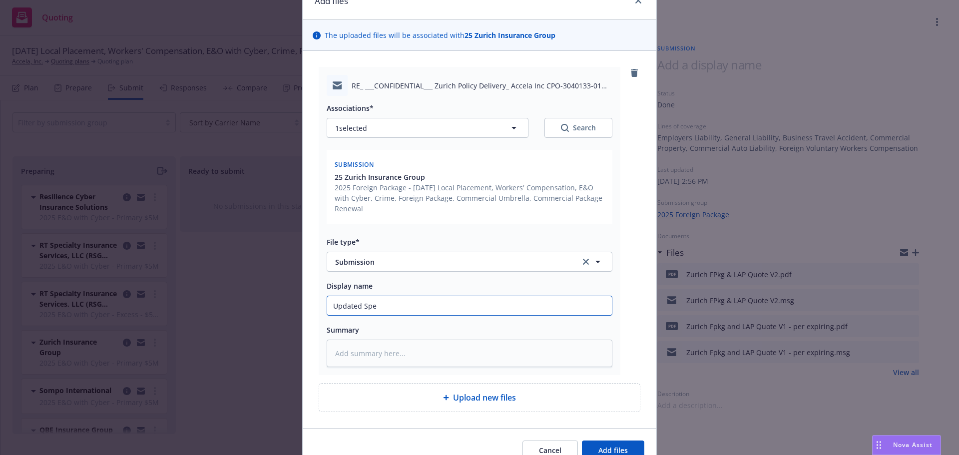
type textarea "x"
type input "Updated Spec"
type textarea "x"
type input "Updated Specs"
type textarea "x"
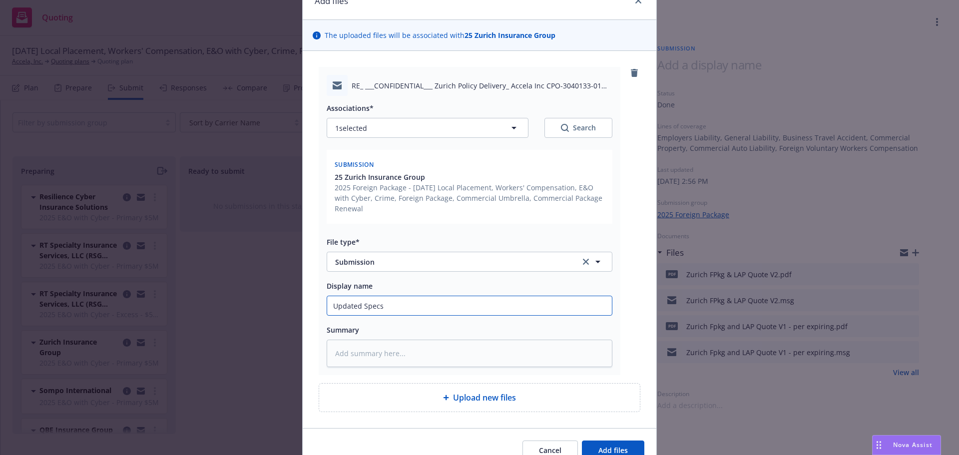
type input "Updated Specs"
type textarea "x"
type input "Updated Specs f"
type textarea "x"
type input "Updated Specs fr"
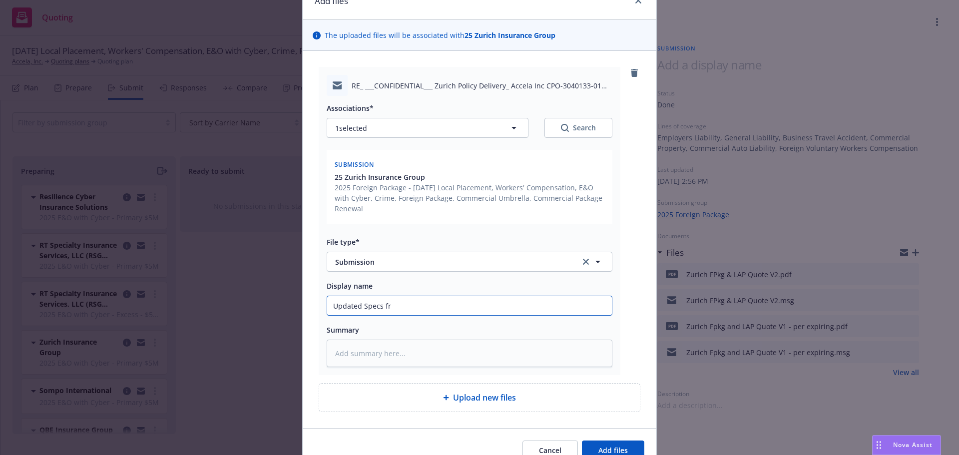
type textarea "x"
type input "Updated Specs from"
type textarea "x"
type input "Updated Specs from A"
type textarea "x"
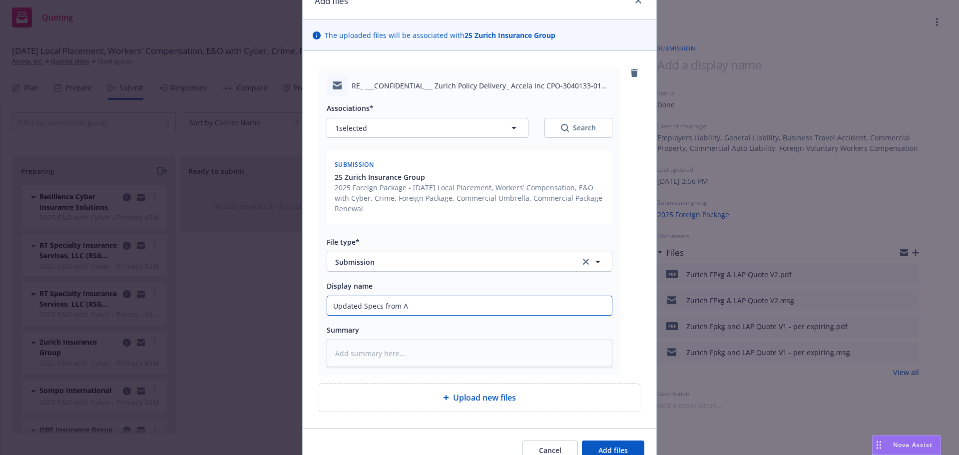
type input "Updated Specs from Ac"
type textarea "x"
type input "Updated Specs from Acc"
type textarea "x"
type input "Updated Specs from Accl"
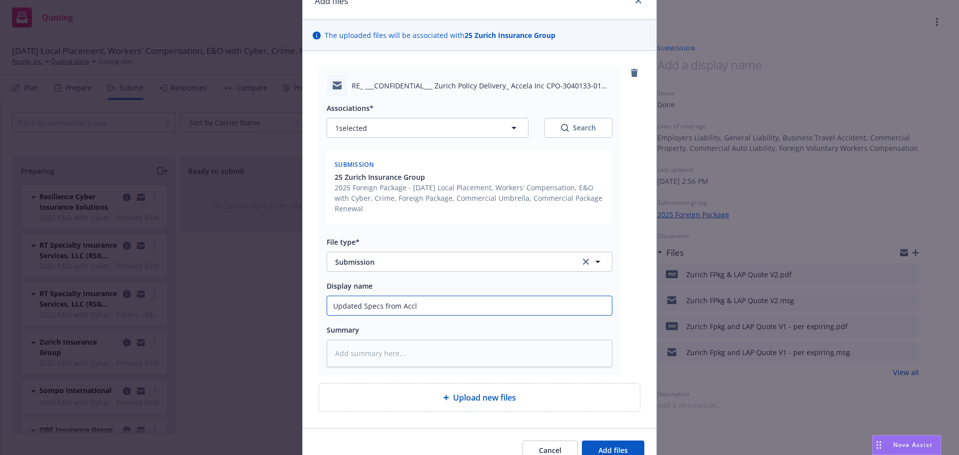
type textarea "x"
type input "Updated Specs from Acc"
type textarea "x"
type input "Updated Specs from Acce"
type textarea "x"
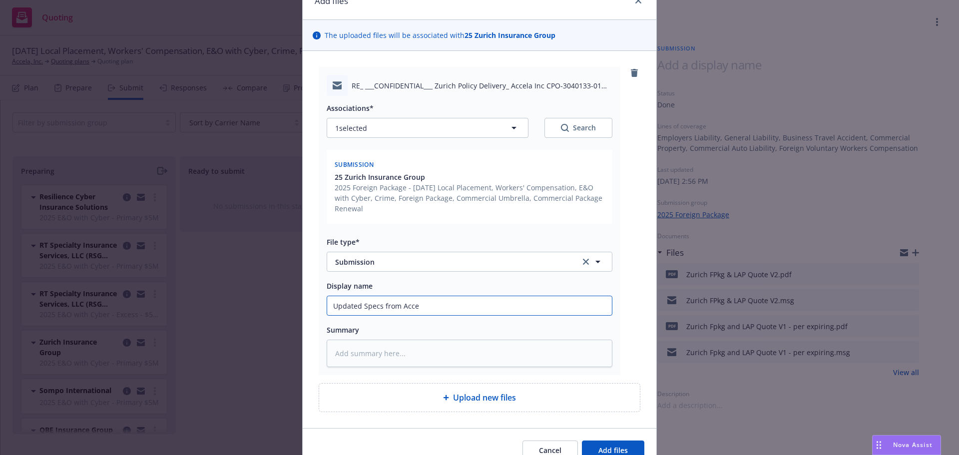
type input "Updated Specs from Accel"
type textarea "x"
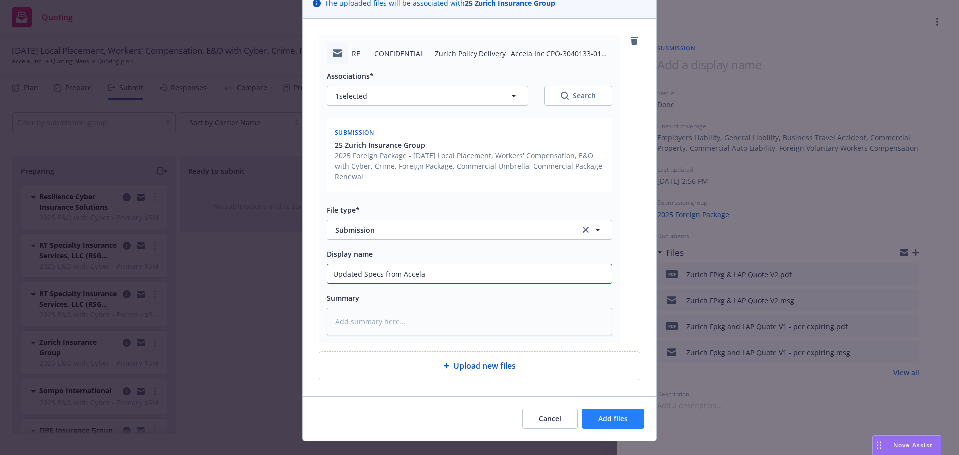
scroll to position [100, 0]
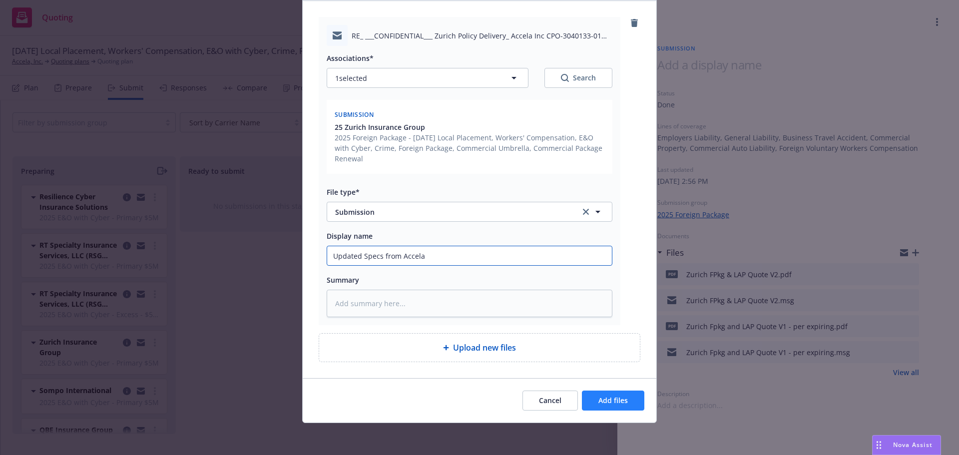
type input "Updated Specs from Accela"
click at [610, 396] on span "Add files" at bounding box center [612, 400] width 29 height 9
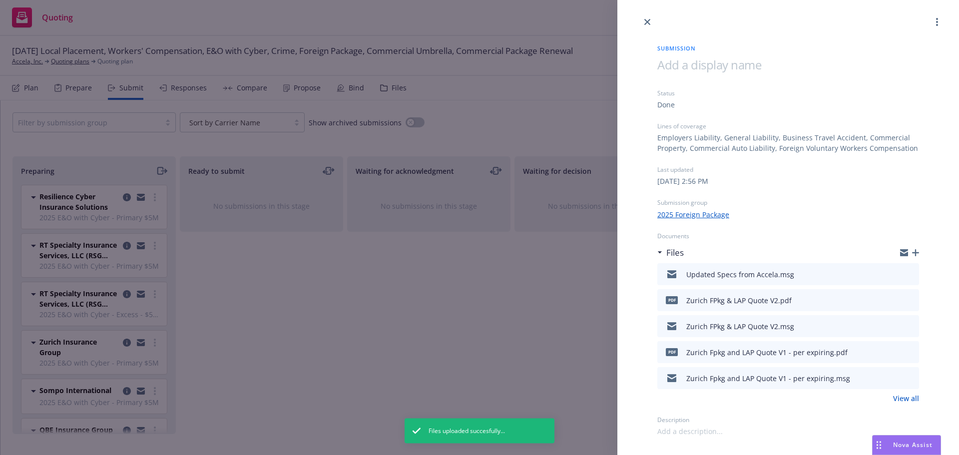
click at [499, 332] on div "Submission Status Done Lines of coverage Employers Liability, General Liability…" at bounding box center [479, 227] width 959 height 455
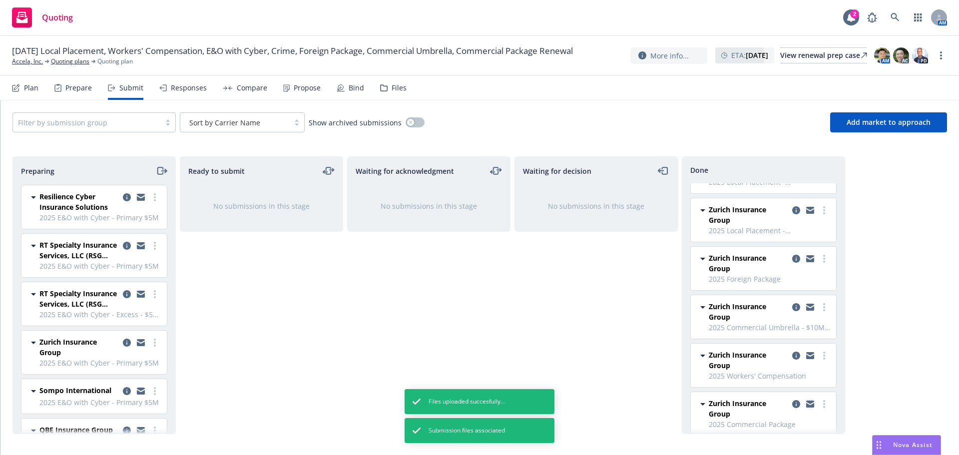
scroll to position [132, 0]
click at [792, 353] on icon "copy logging email" at bounding box center [796, 354] width 8 height 8
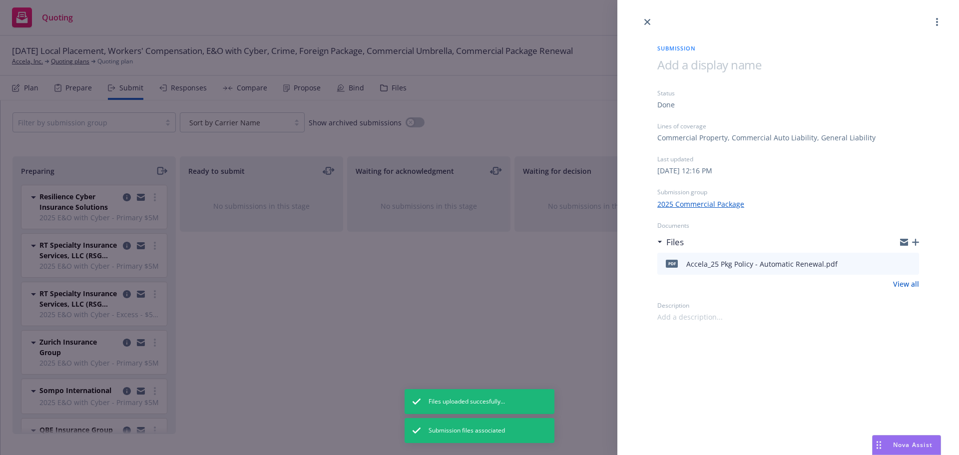
click at [915, 242] on icon "button" at bounding box center [915, 242] width 7 height 7
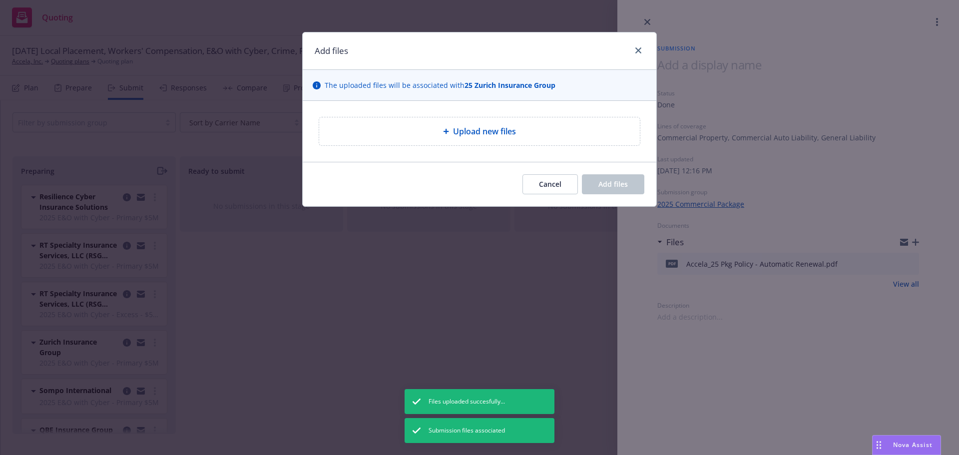
type textarea "x"
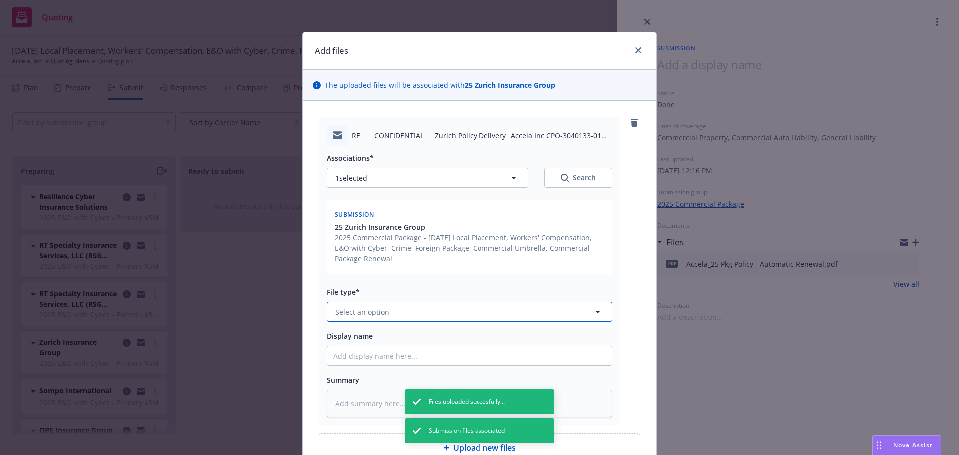
click at [369, 311] on span "Select an option" at bounding box center [362, 312] width 54 height 10
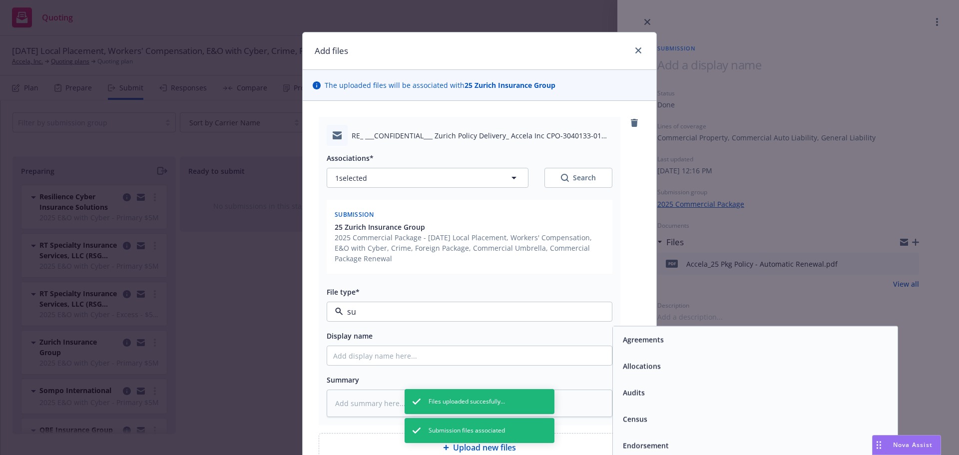
type input "sub"
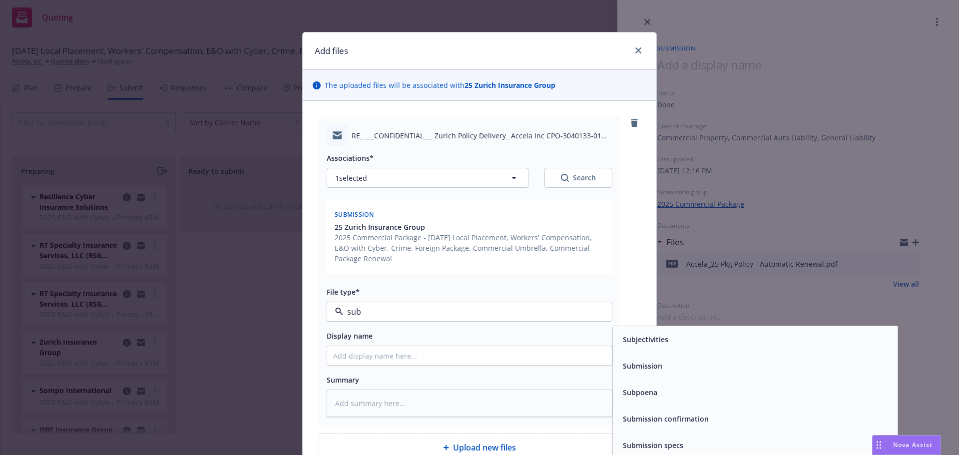
drag, startPoint x: 718, startPoint y: 365, endPoint x: 662, endPoint y: 365, distance: 56.0
click at [718, 365] on div "Submission" at bounding box center [755, 366] width 273 height 14
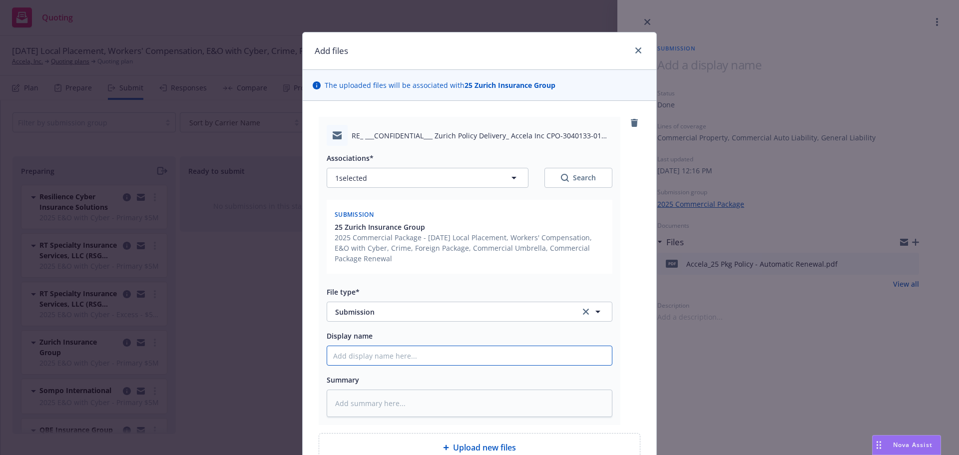
click at [414, 355] on input "Display name" at bounding box center [469, 355] width 285 height 19
type textarea "x"
type input "up"
type textarea "x"
type input "upd"
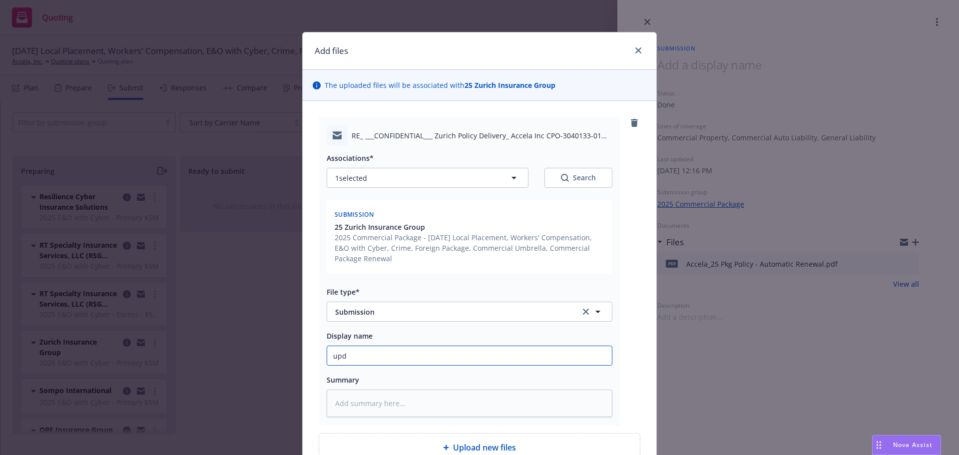
type textarea "x"
type input "updat"
type textarea "x"
type input "update"
type textarea "x"
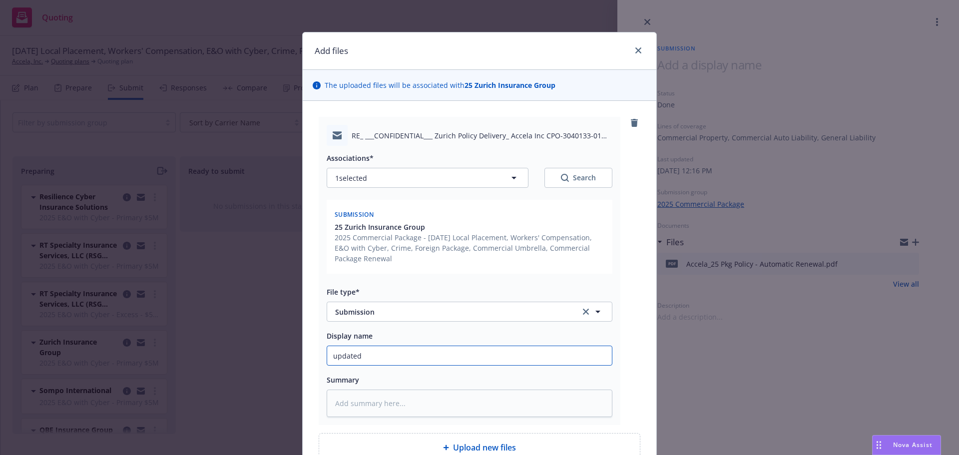
type input "updated"
type textarea "x"
type input "updated s"
type textarea "x"
type input "updated sp"
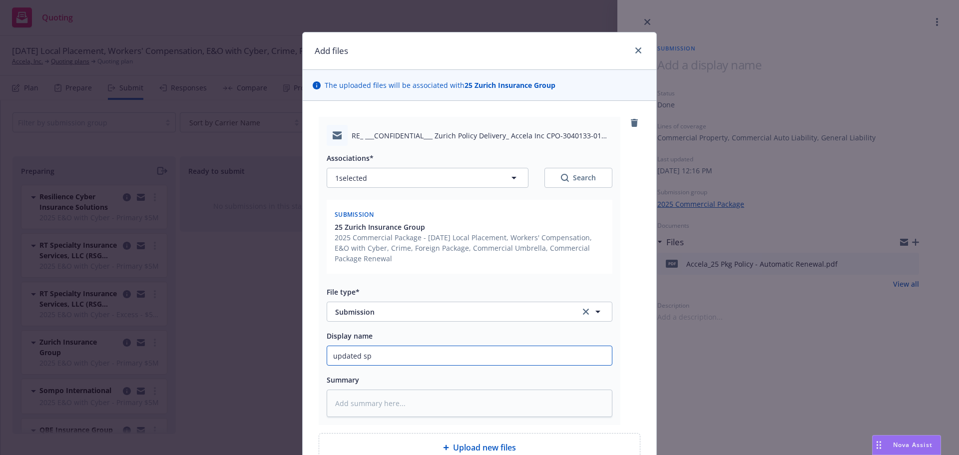
type textarea "x"
type input "updated spe"
type textarea "x"
type input "updated specs"
type textarea "x"
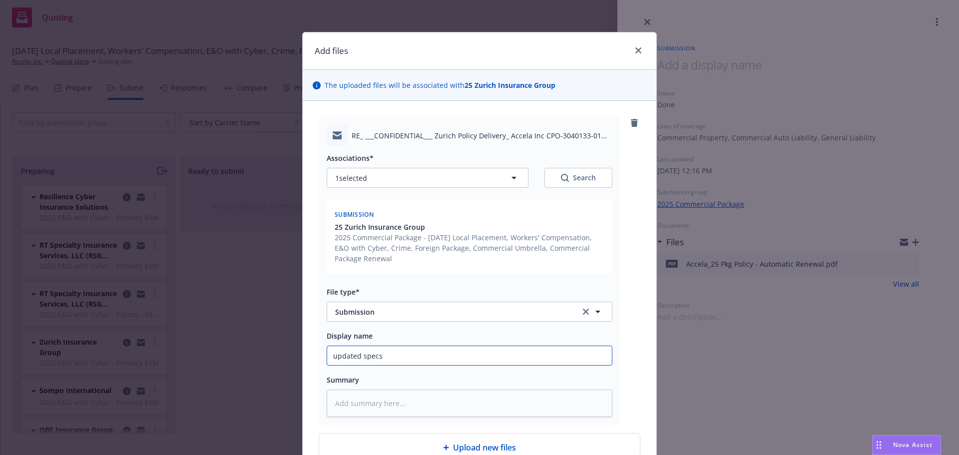
type input "updated specs"
type textarea "x"
type input "updated specs f"
type textarea "x"
type input "updated specs fr"
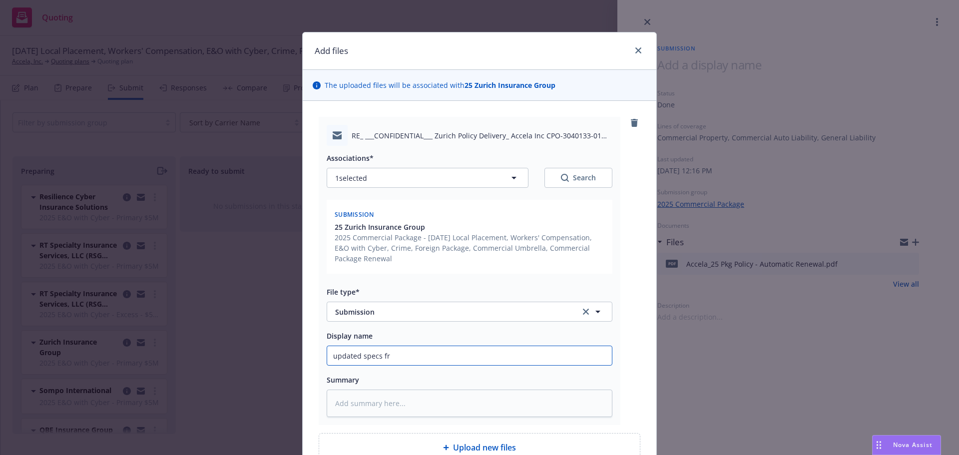
type textarea "x"
type input "updated specs from"
type textarea "x"
type input "updated specs from"
type textarea "x"
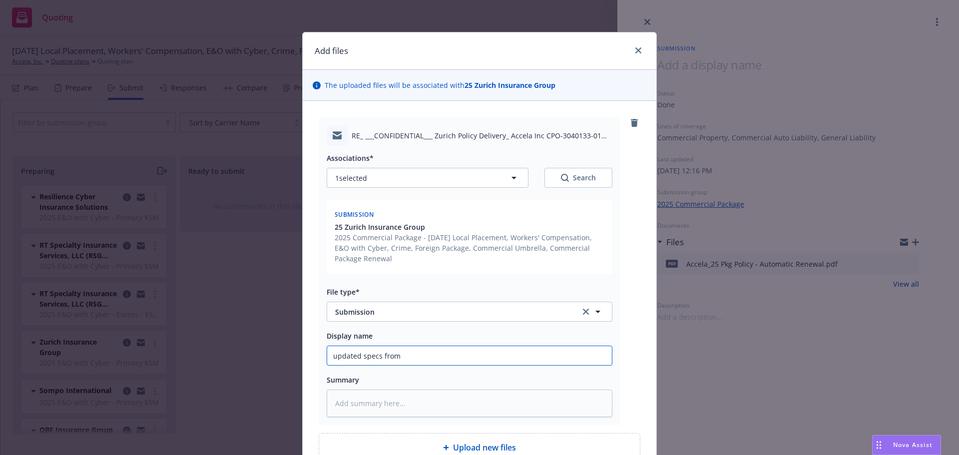
type input "updated specs from A"
type textarea "x"
type input "updated specs from Ac"
type textarea "x"
type input "updated specs from Acce"
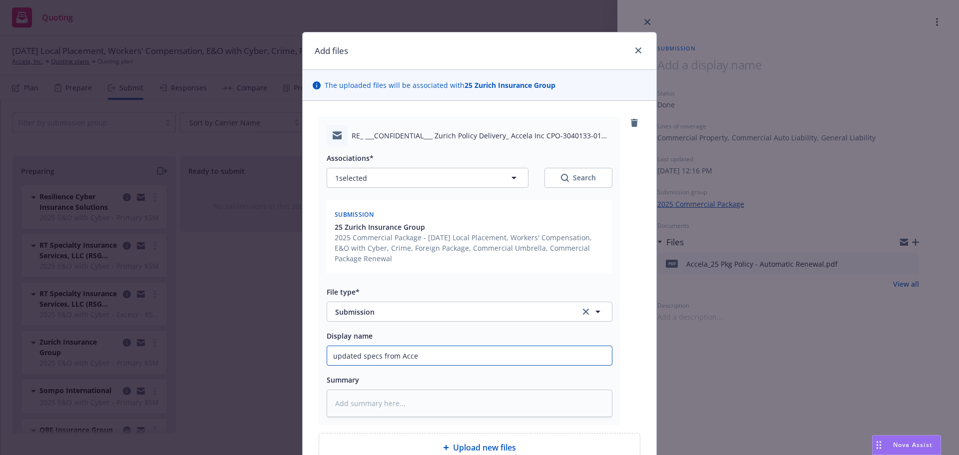
type textarea "x"
type input "updated specs from Accela"
type textarea "x"
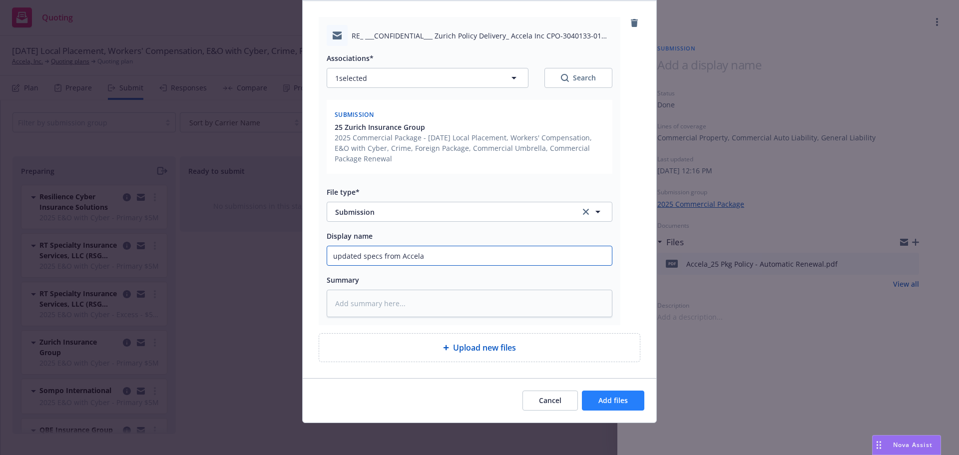
type input "updated specs from Accela"
click at [607, 400] on span "Add files" at bounding box center [612, 400] width 29 height 9
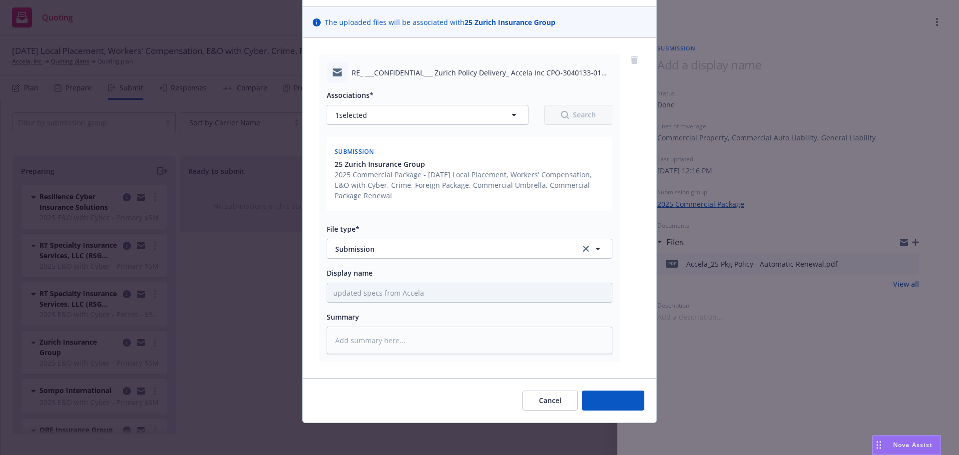
scroll to position [63, 0]
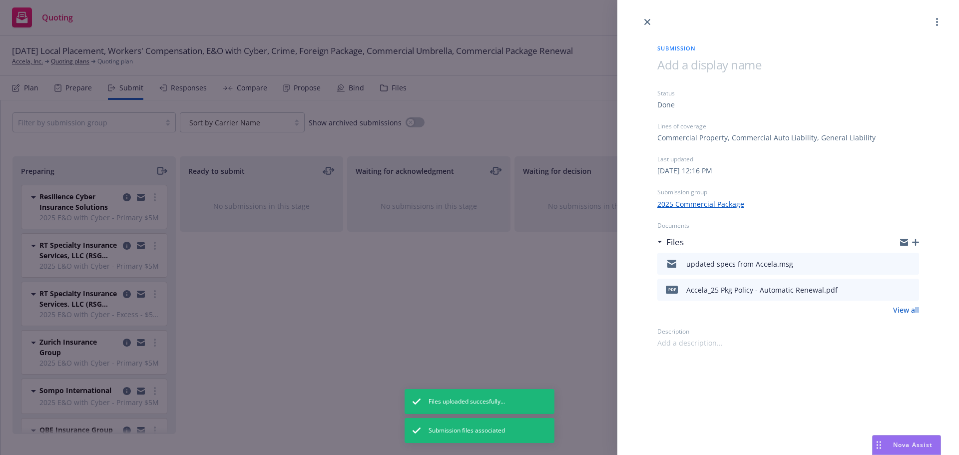
click at [918, 245] on icon "button" at bounding box center [915, 242] width 7 height 7
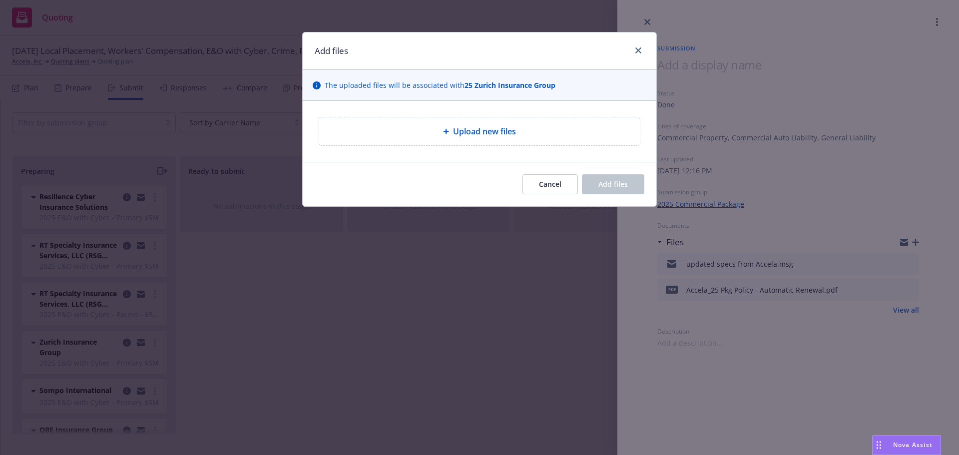
type textarea "x"
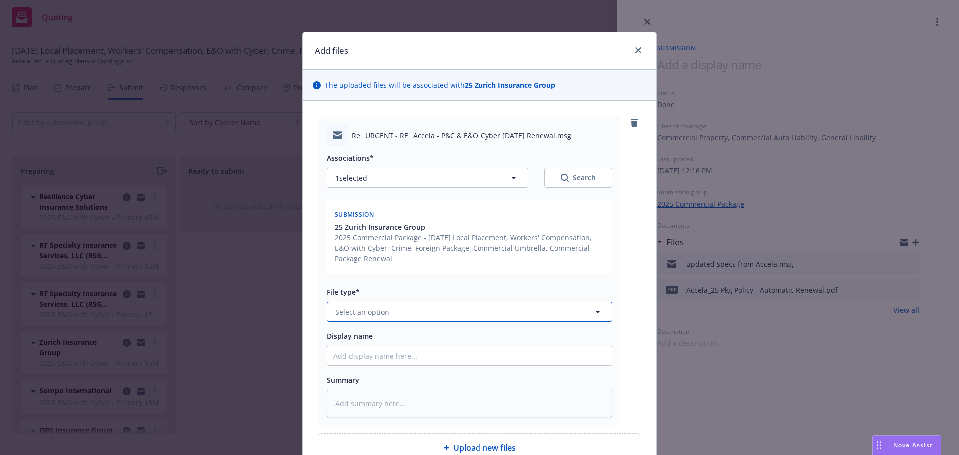
click at [364, 311] on span "Select an option" at bounding box center [362, 312] width 54 height 10
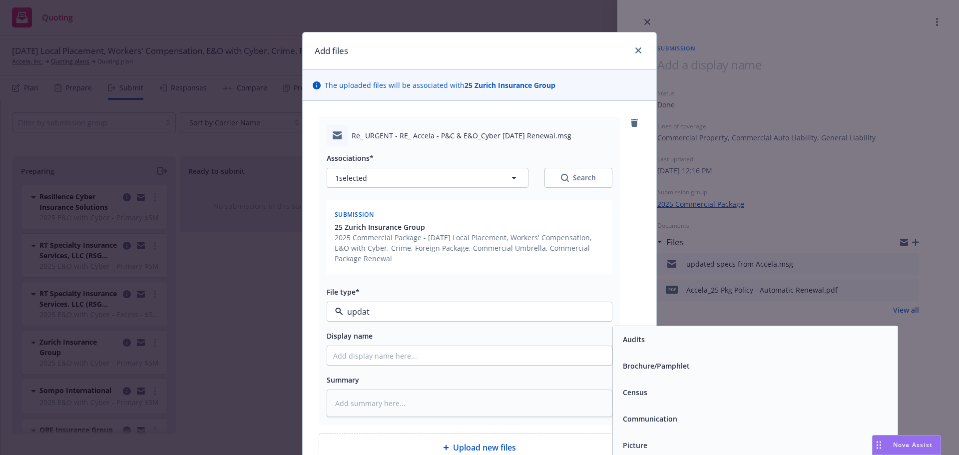
type input "update"
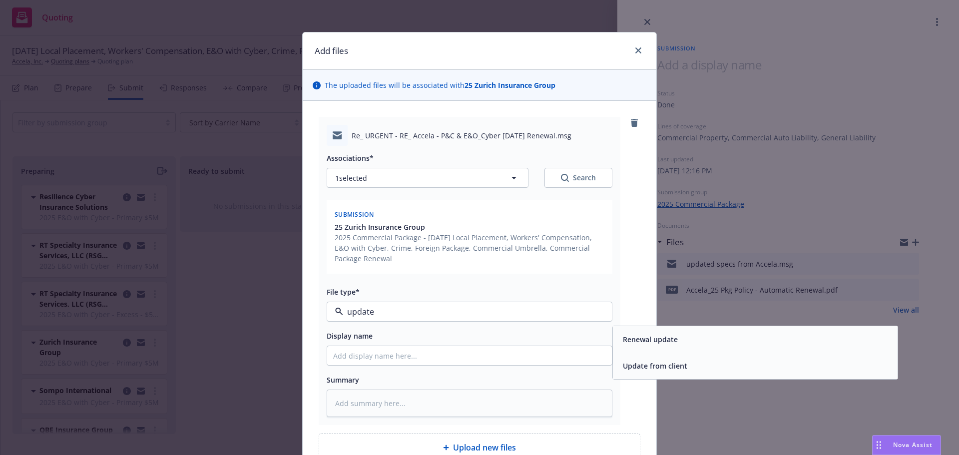
click at [649, 372] on div "Update from client" at bounding box center [654, 366] width 70 height 14
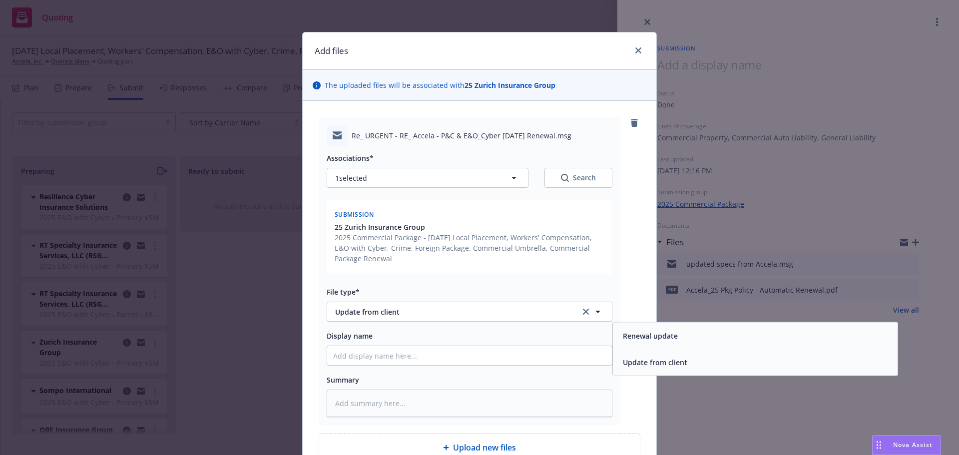
drag, startPoint x: 433, startPoint y: 369, endPoint x: 431, endPoint y: 362, distance: 7.3
click at [432, 367] on div "Associations* 1 selected Search Submission 25 Zurich Insurance Group 2025 Comme…" at bounding box center [470, 281] width 286 height 271
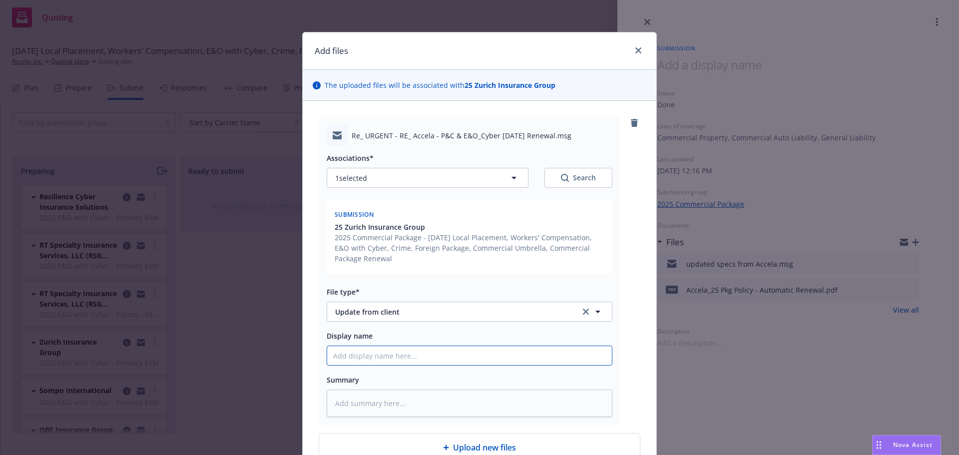
click at [428, 357] on input "Display name" at bounding box center [469, 355] width 285 height 19
type textarea "x"
type input "F"
type textarea "x"
type input "Fi"
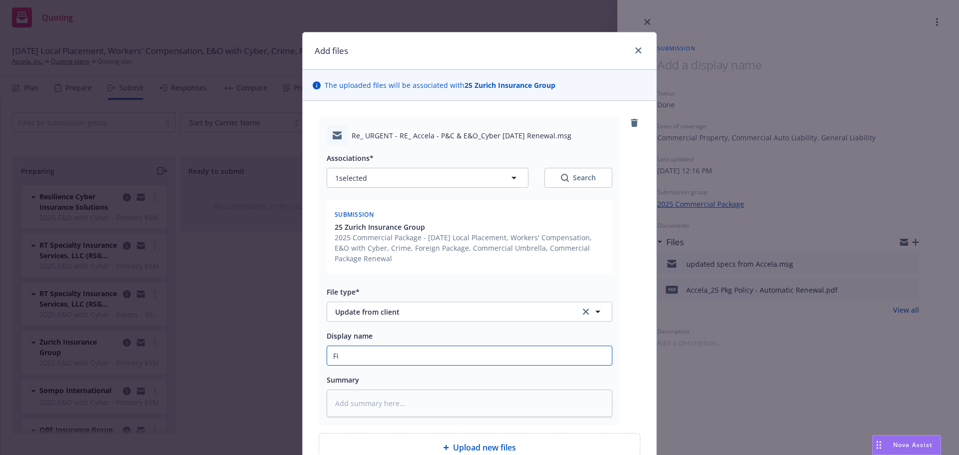
type textarea "x"
type input "Fin"
type textarea "x"
type input "Fina"
type textarea "x"
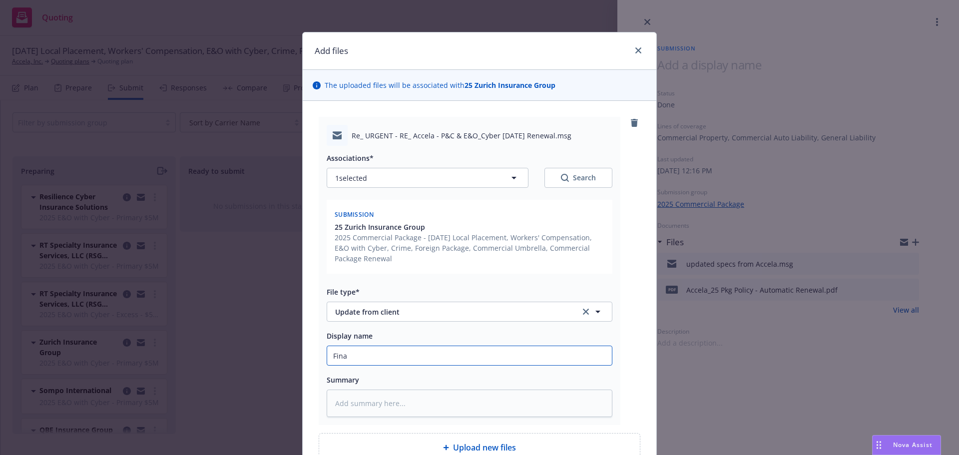
type input "Final"
type textarea "x"
type input "Fina"
type textarea "x"
type input "Fin"
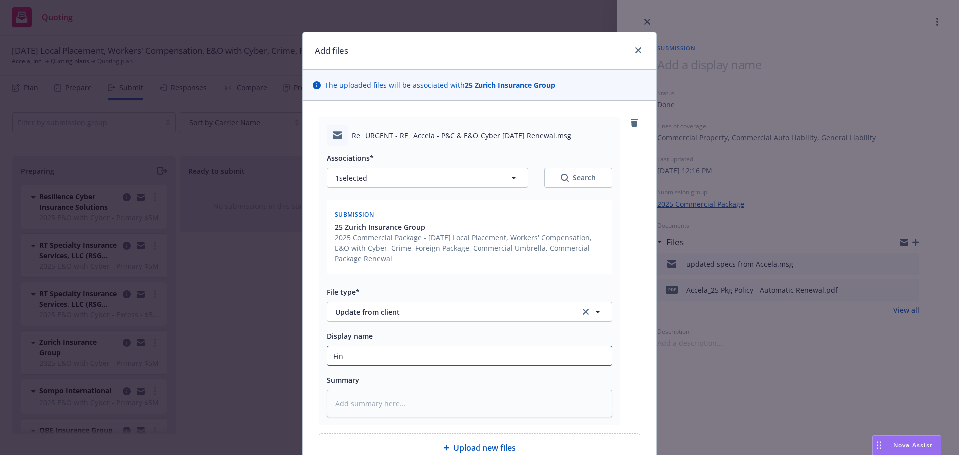
type textarea "x"
type input "Fi"
type textarea "x"
type input "F"
type textarea "x"
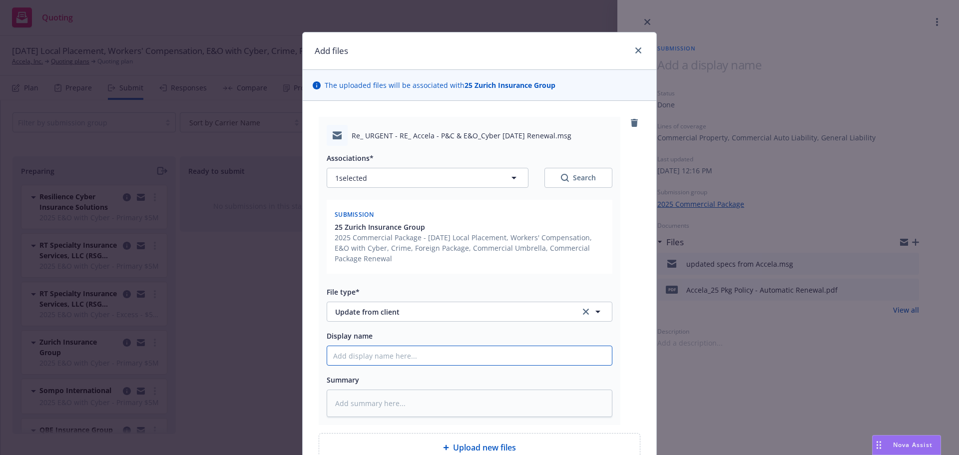
type textarea "x"
type input "U"
type textarea "x"
type input "Up"
type textarea "x"
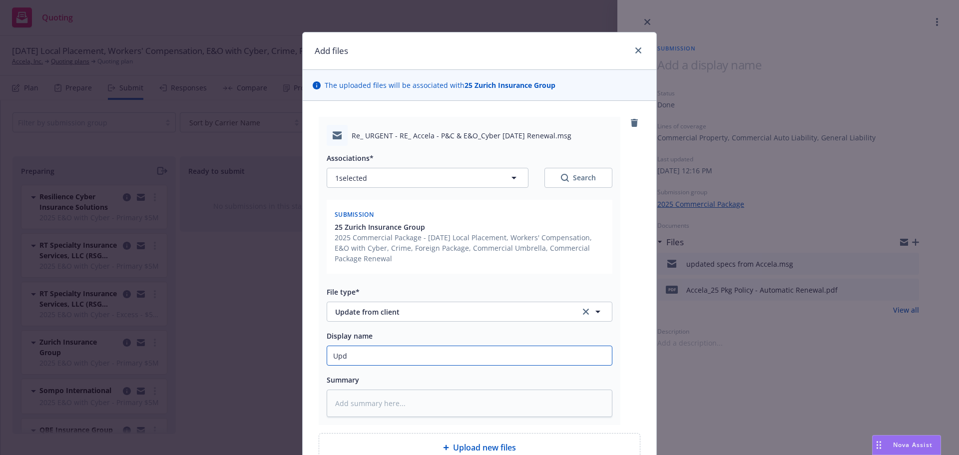
type input "Upda"
type textarea "x"
type input "Updat"
type textarea "x"
type input "Update"
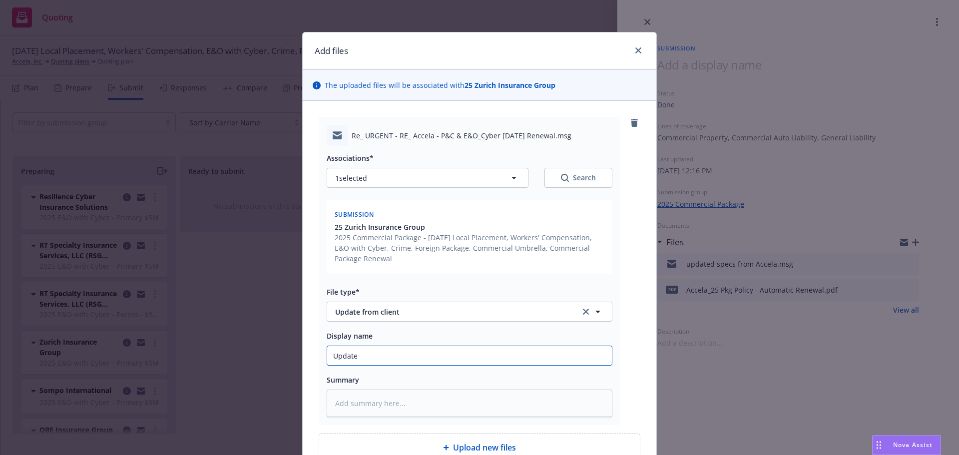
type textarea "x"
type input "Updated"
type textarea "x"
type input "Updated"
type textarea "x"
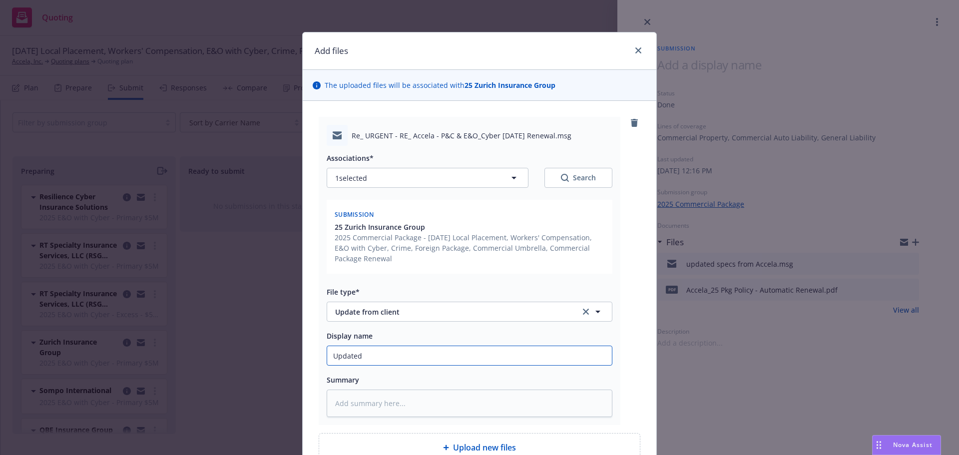
type input "Updated e"
type textarea "x"
type input "Updated exp"
type textarea "x"
type input "Updated expos"
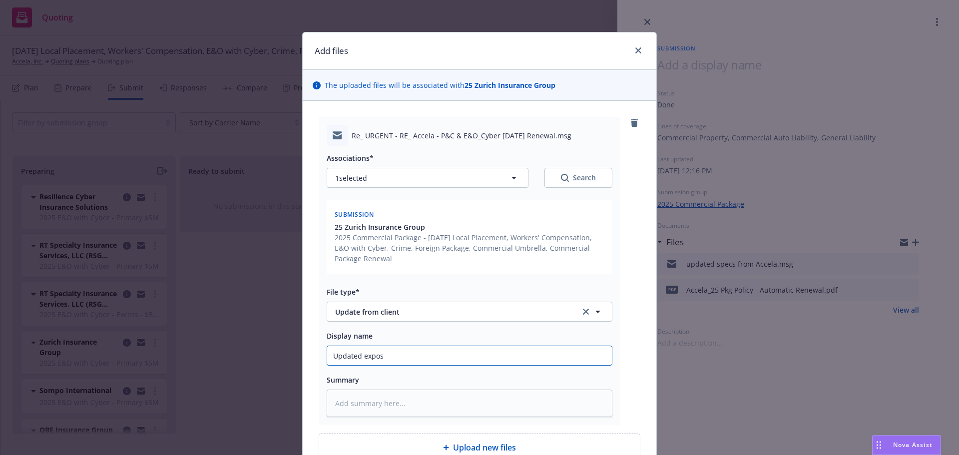
type textarea "x"
type input "Updated exposu"
type textarea "x"
type input "Updated exposure"
type textarea "x"
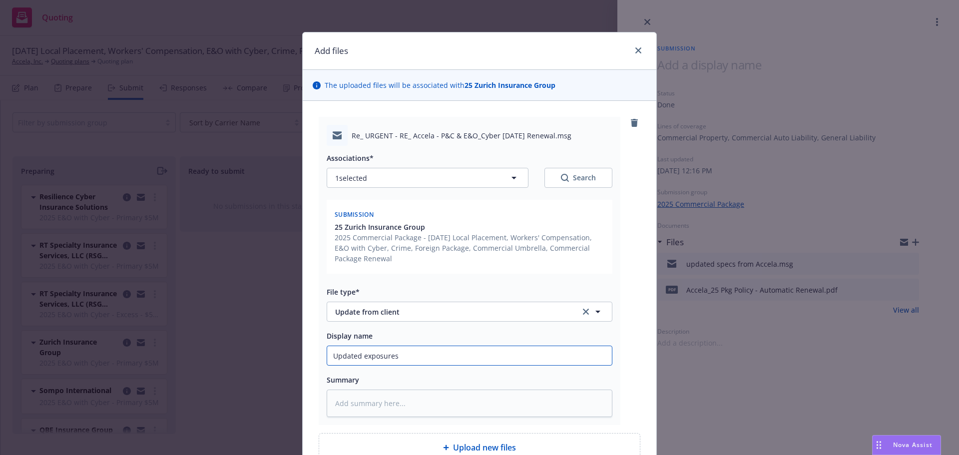
type input "Updated exposures"
type textarea "x"
type input "Updated exposures fo"
type textarea "x"
type input "Updated exposures for"
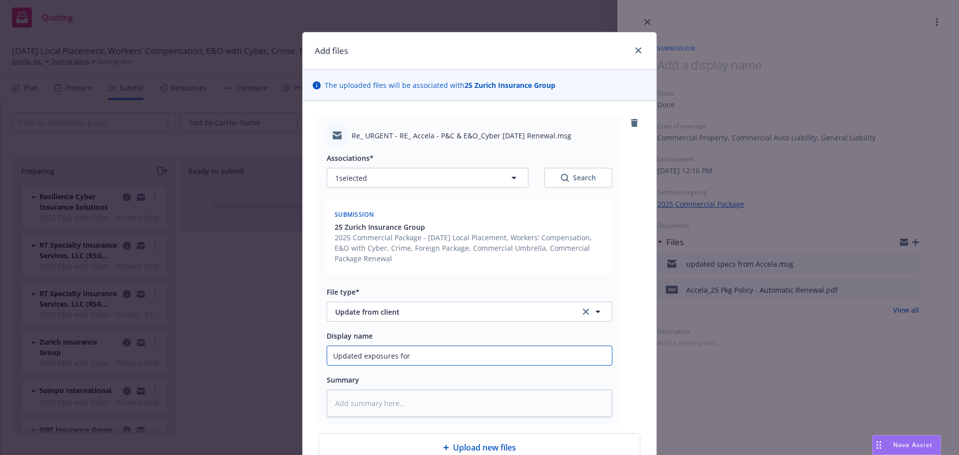
type textarea "x"
type input "Updated exposures for"
type textarea "x"
type input "Updated exposures for 2"
type textarea "x"
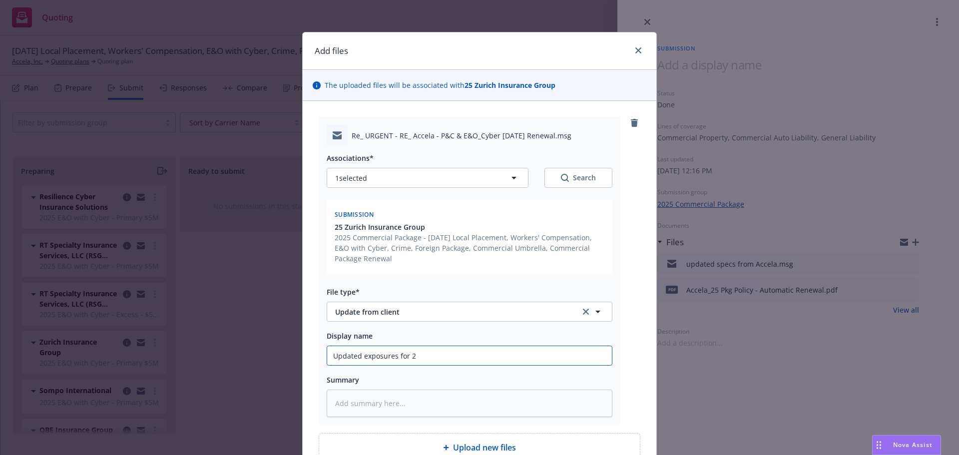
type input "Updated exposures for 20"
type textarea "x"
type input "Updated exposures for 202"
type textarea "x"
type input "Updated exposures for 2025"
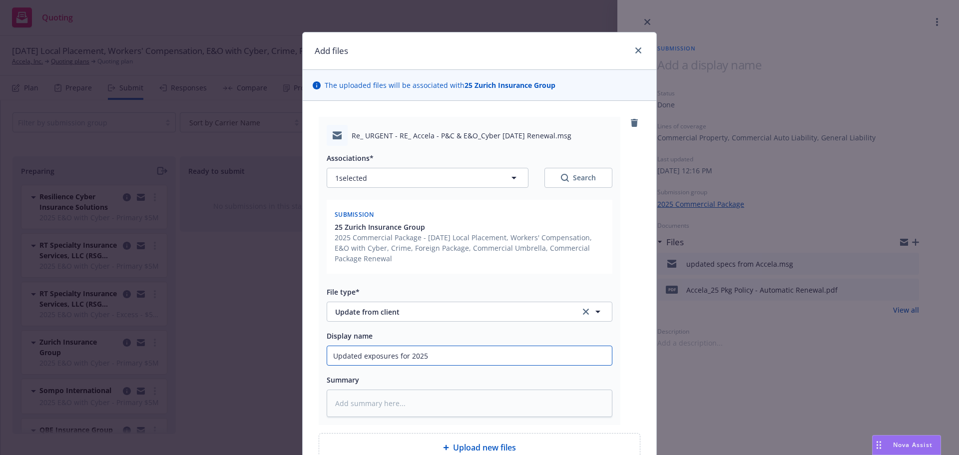
type textarea "x"
type input "Updated exposures for 2025-"
type textarea "x"
type input "Updated exposures for 2025-2"
type textarea "x"
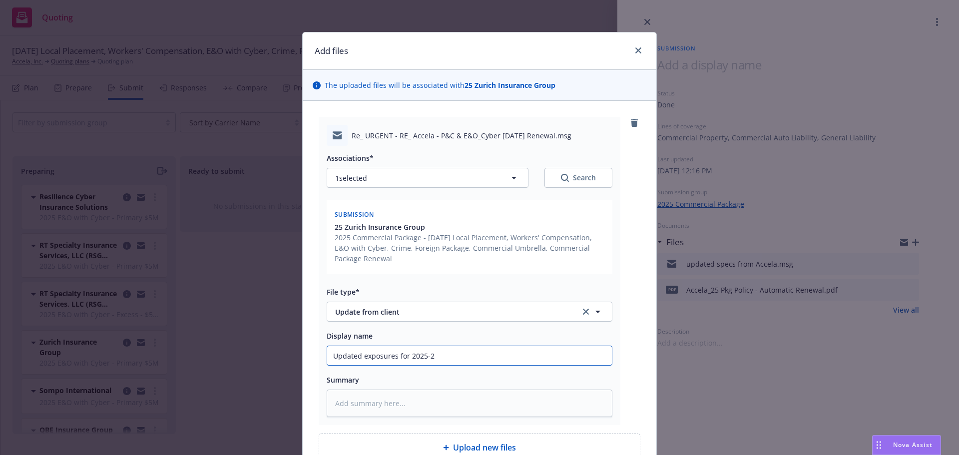
type input "Updated exposures for 2025-26"
type textarea "x"
type input "Updated exposures for 2025-26"
type textarea "x"
type input "Updated exposures for 2025-26 r"
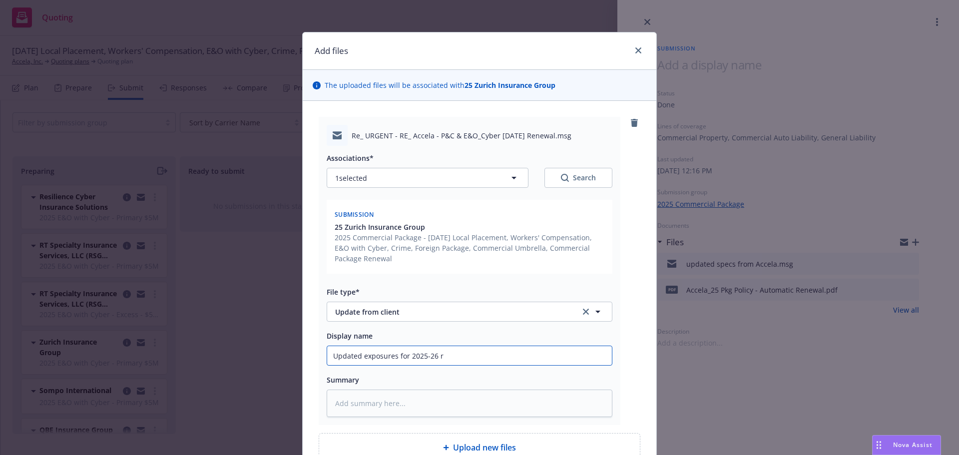
type textarea "x"
type input "Updated exposures for 2025-26 re"
type textarea "x"
type input "Updated exposures for 2025-26 renew"
type textarea "x"
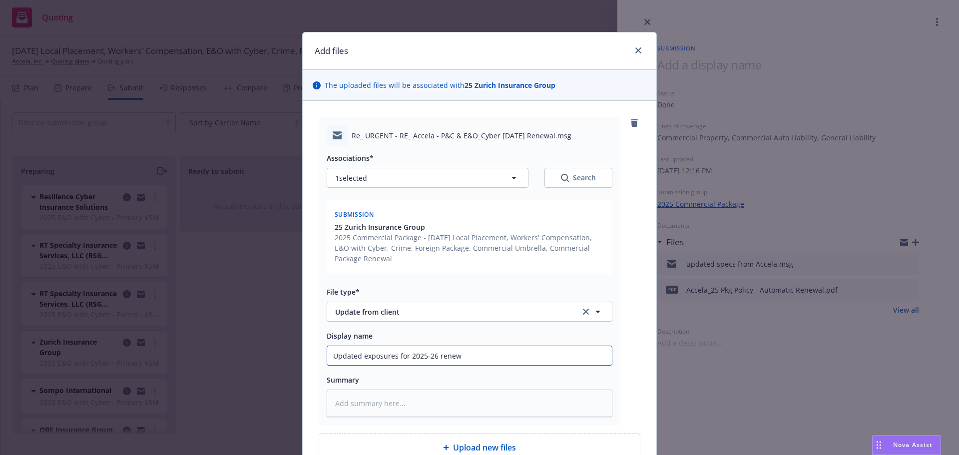
type input "Updated exposures for 2025-26 renewa"
type textarea "x"
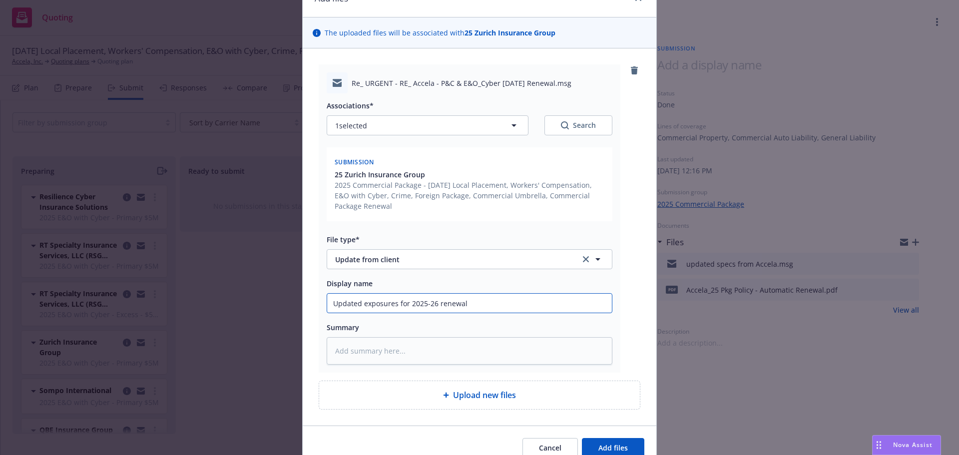
scroll to position [100, 0]
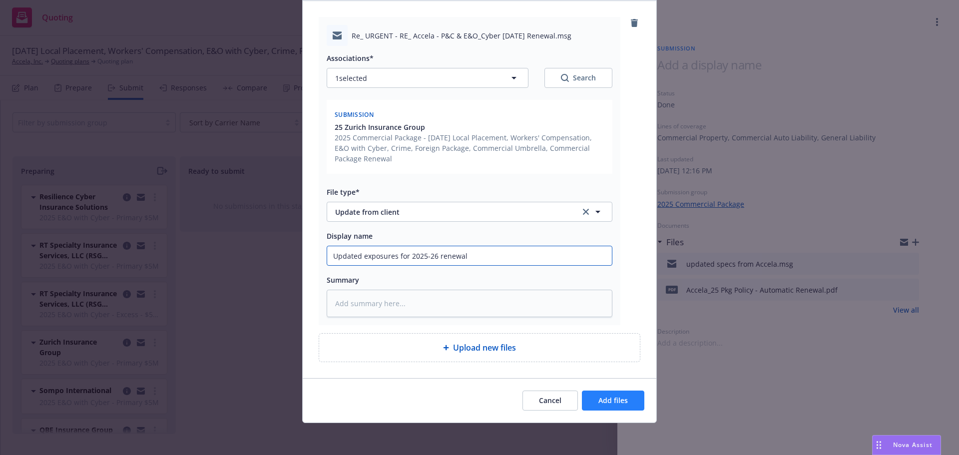
type input "Updated exposures for 2025-26 renewal"
click at [611, 397] on span "Add files" at bounding box center [612, 400] width 29 height 9
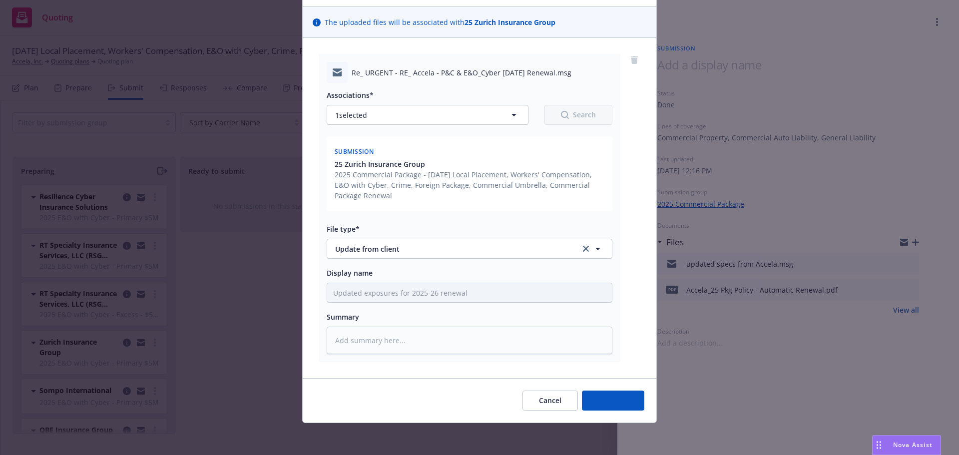
scroll to position [63, 0]
type textarea "x"
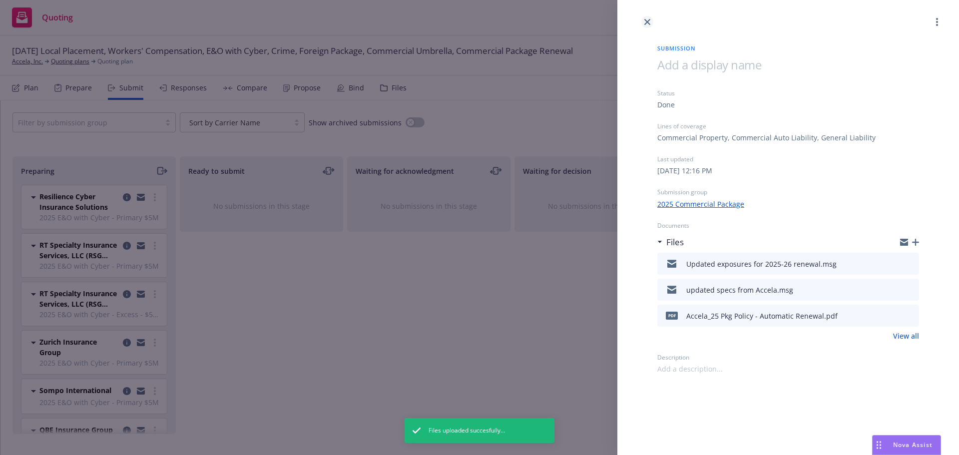
click at [645, 23] on icon "close" at bounding box center [647, 22] width 6 height 6
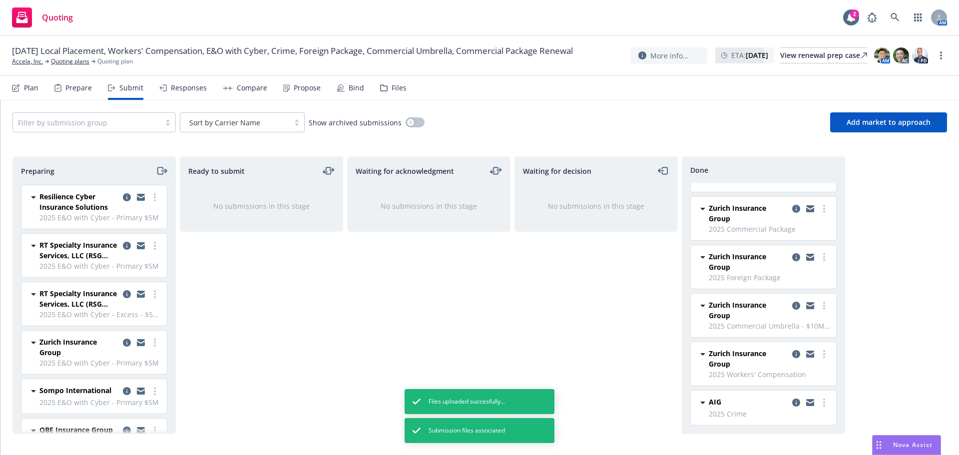
click at [518, 296] on div "Waiting for decision No submissions in this stage" at bounding box center [596, 295] width 163 height 278
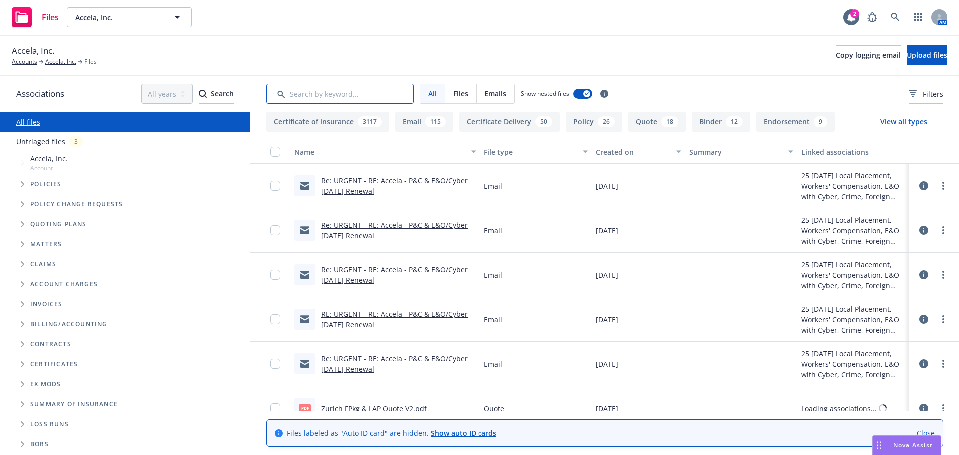
drag, startPoint x: 346, startPoint y: 97, endPoint x: 352, endPoint y: 93, distance: 7.2
click at [347, 97] on input "Search by keyword..." at bounding box center [339, 94] width 147 height 20
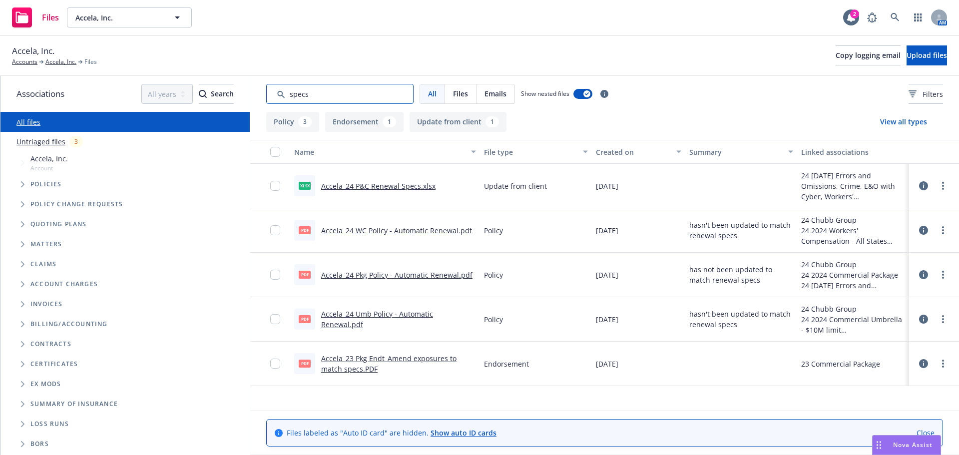
type input "specs"
click at [377, 185] on link "Accela_24 P&C Renewal Specs.xlsx" at bounding box center [378, 185] width 114 height 9
